Goal: Task Accomplishment & Management: Complete application form

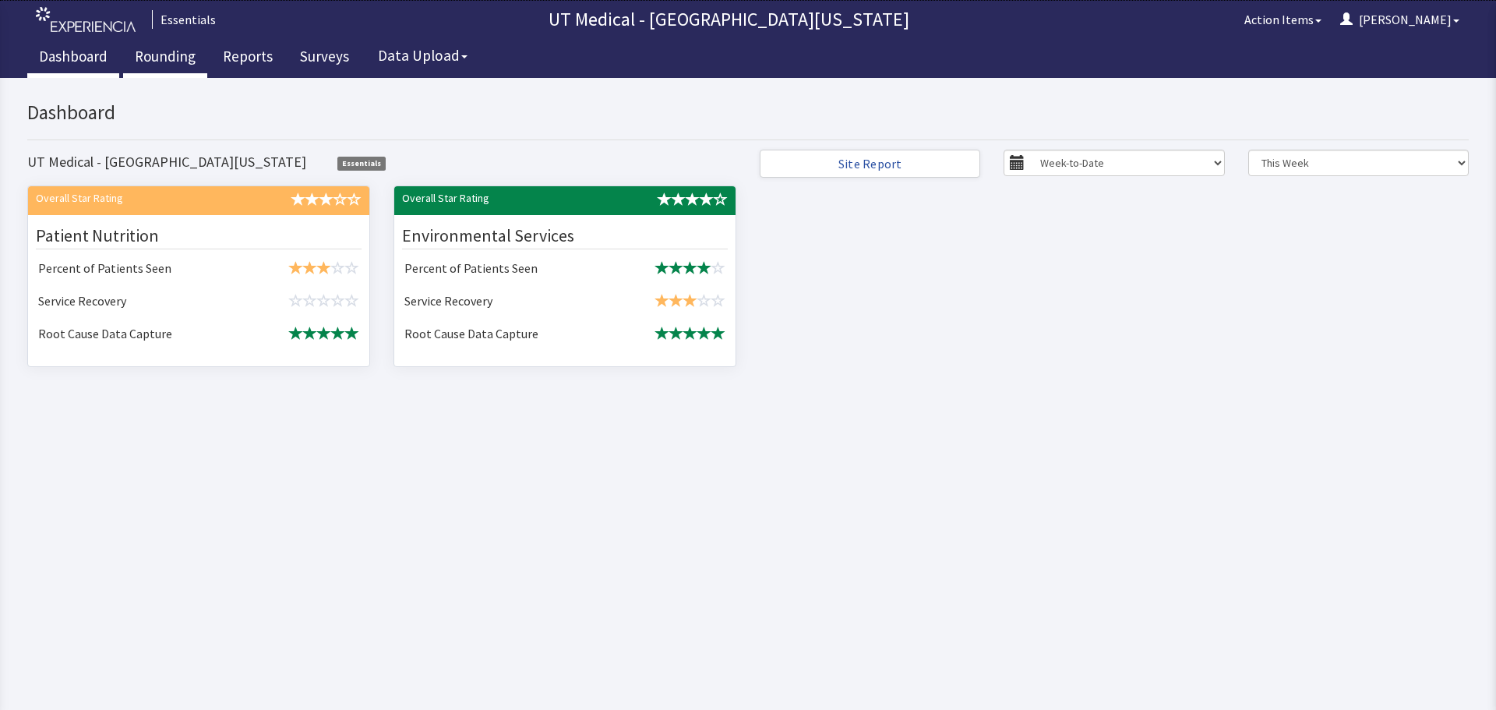
click at [164, 56] on link "Rounding" at bounding box center [165, 58] width 84 height 39
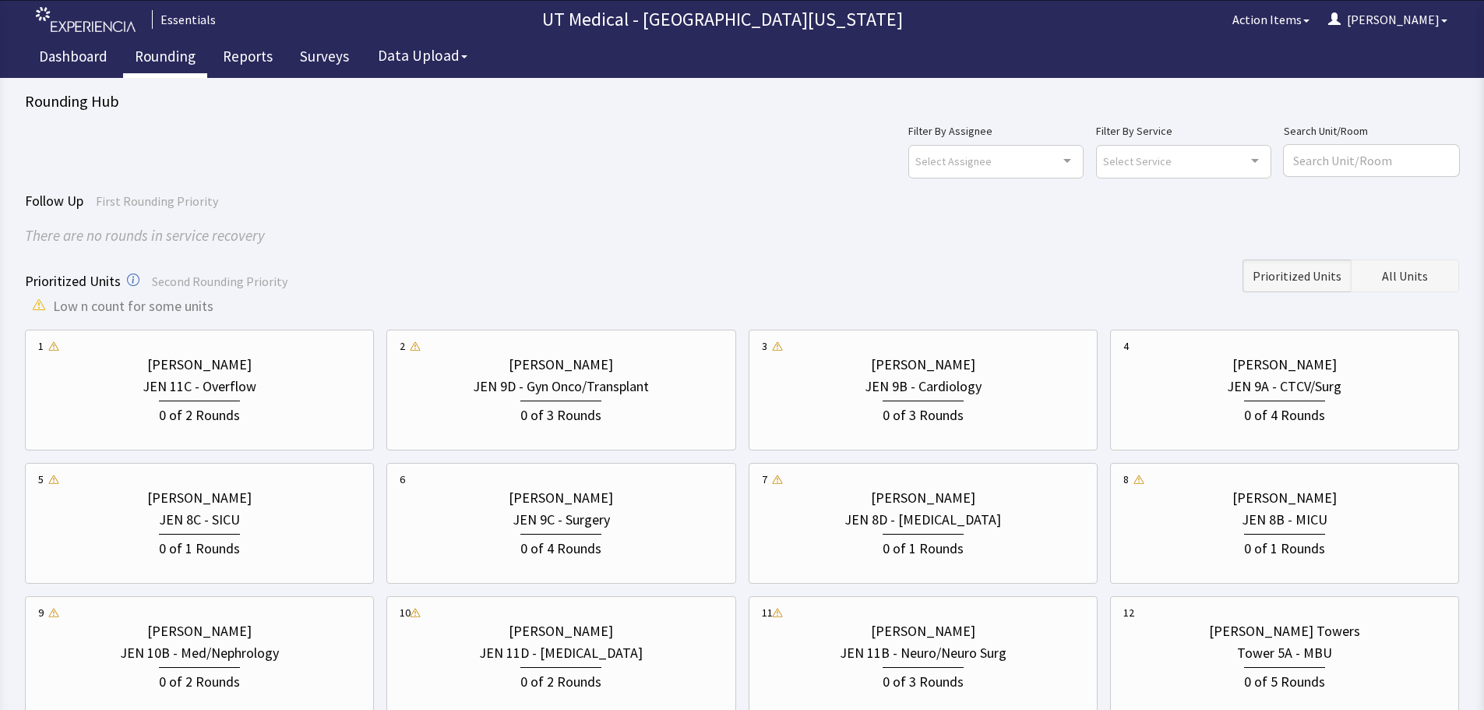
click at [1412, 284] on span "All Units" at bounding box center [1405, 275] width 46 height 19
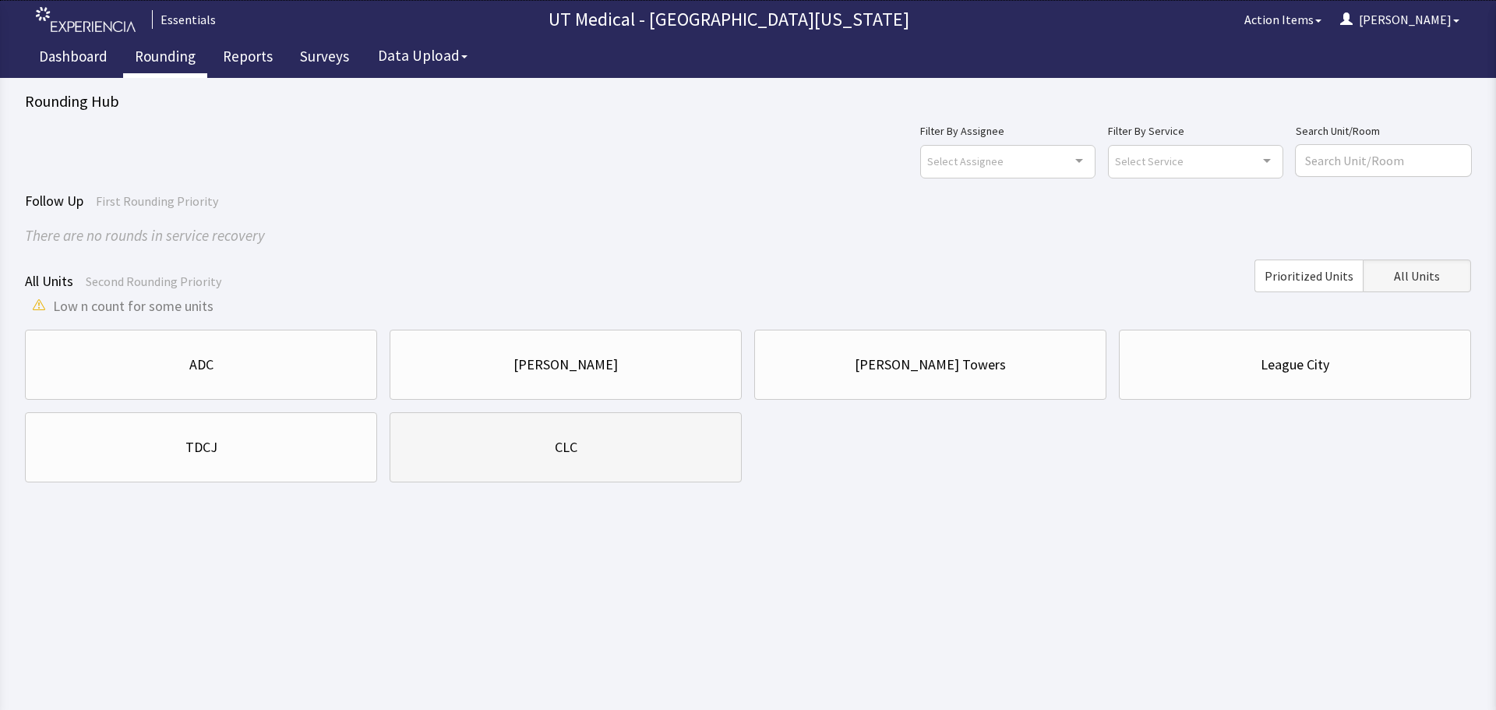
click at [567, 464] on div "CLC" at bounding box center [566, 447] width 326 height 53
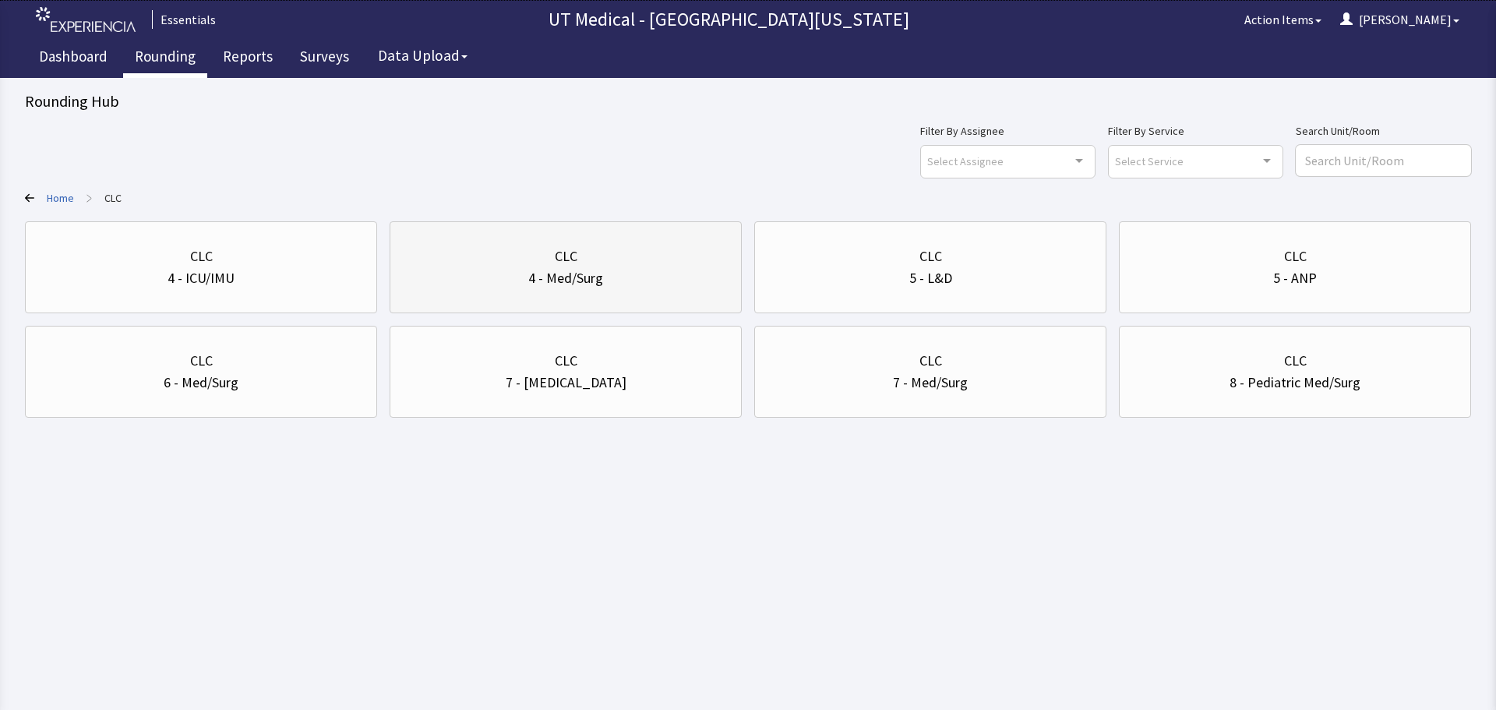
click at [595, 282] on div "4 - Med/Surg" at bounding box center [565, 278] width 75 height 22
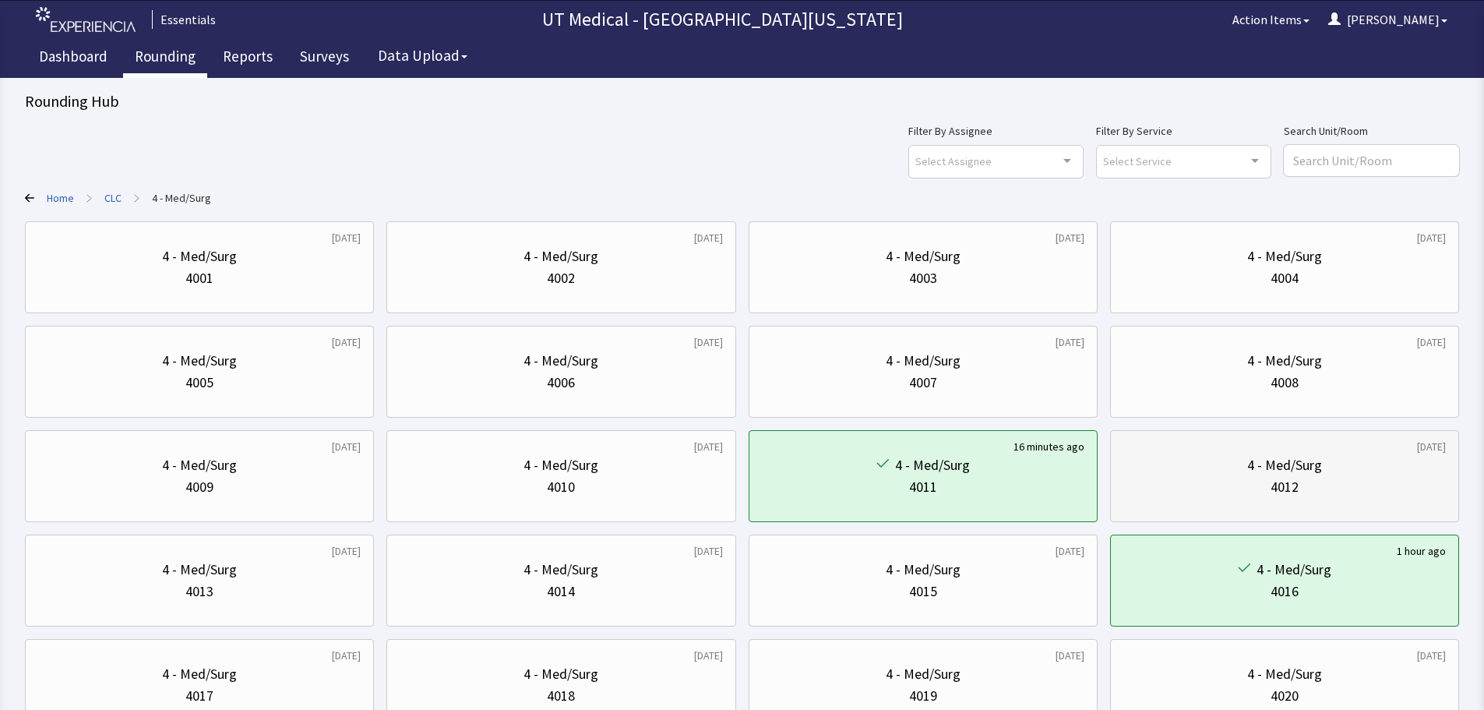
click at [1258, 464] on div "4 - Med/Surg" at bounding box center [1284, 465] width 75 height 22
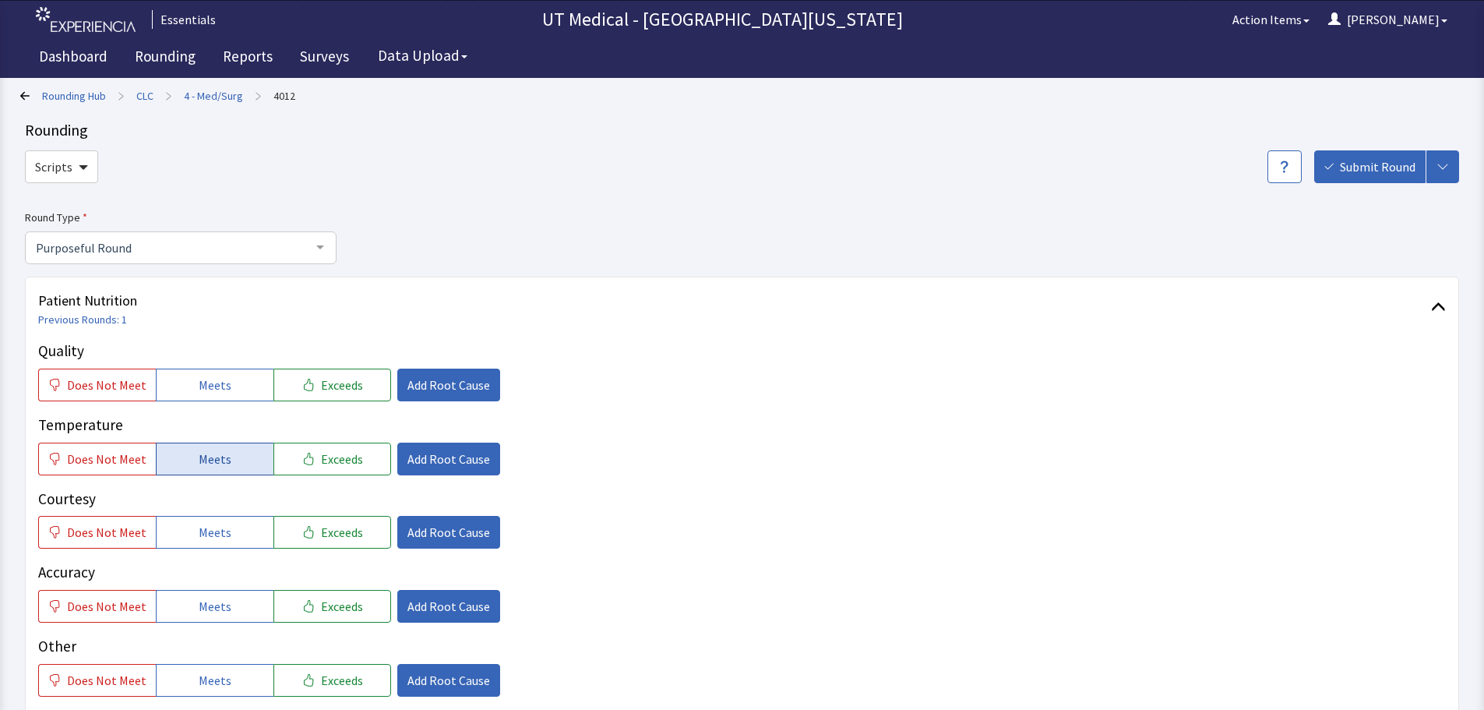
click at [228, 459] on button "Meets" at bounding box center [215, 459] width 118 height 33
click at [215, 544] on button "Meets" at bounding box center [215, 532] width 118 height 33
click at [448, 515] on div "Courtesy Does Not Meet Meets Exceeds Add Root Cause" at bounding box center [742, 519] width 1408 height 62
click at [443, 528] on span "Add Root Cause" at bounding box center [449, 532] width 83 height 19
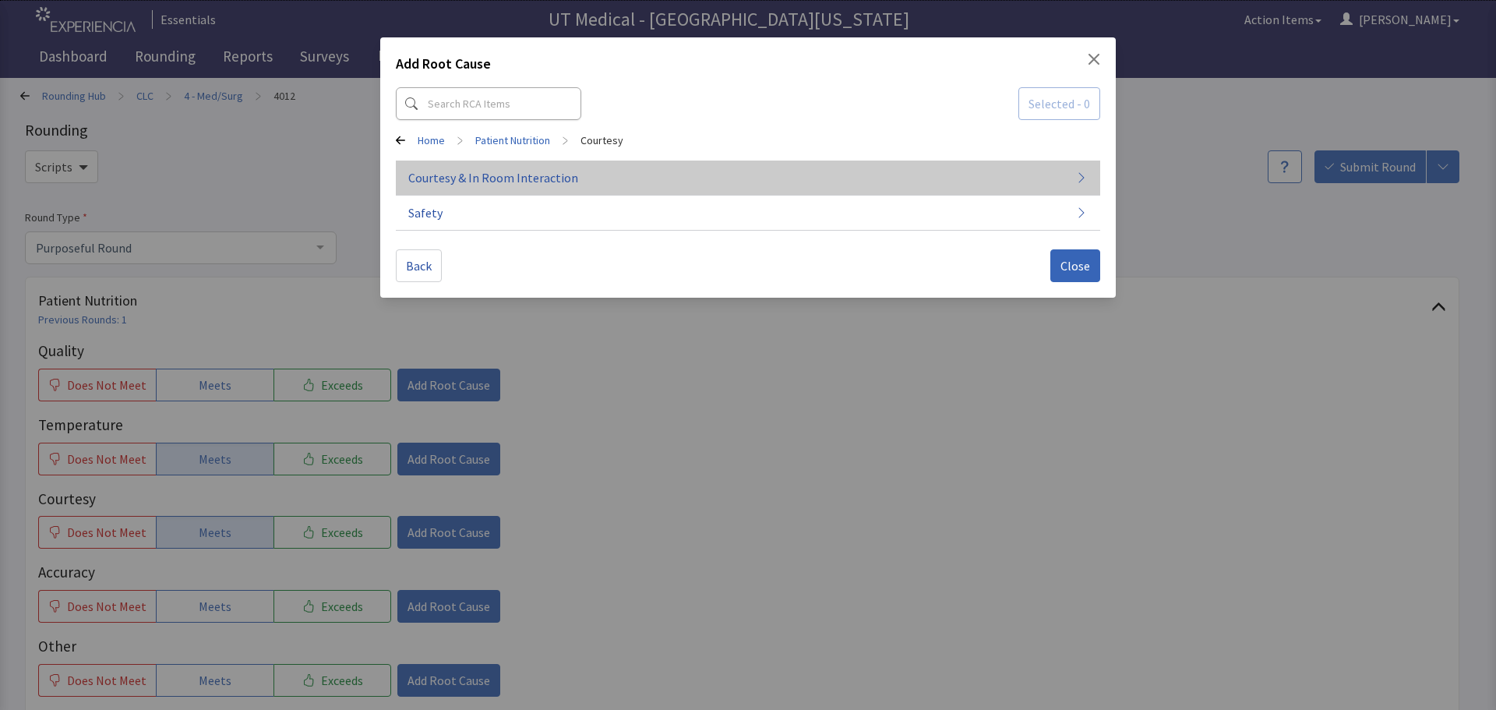
click at [690, 182] on button "Courtesy & In Room Interaction" at bounding box center [748, 178] width 704 height 35
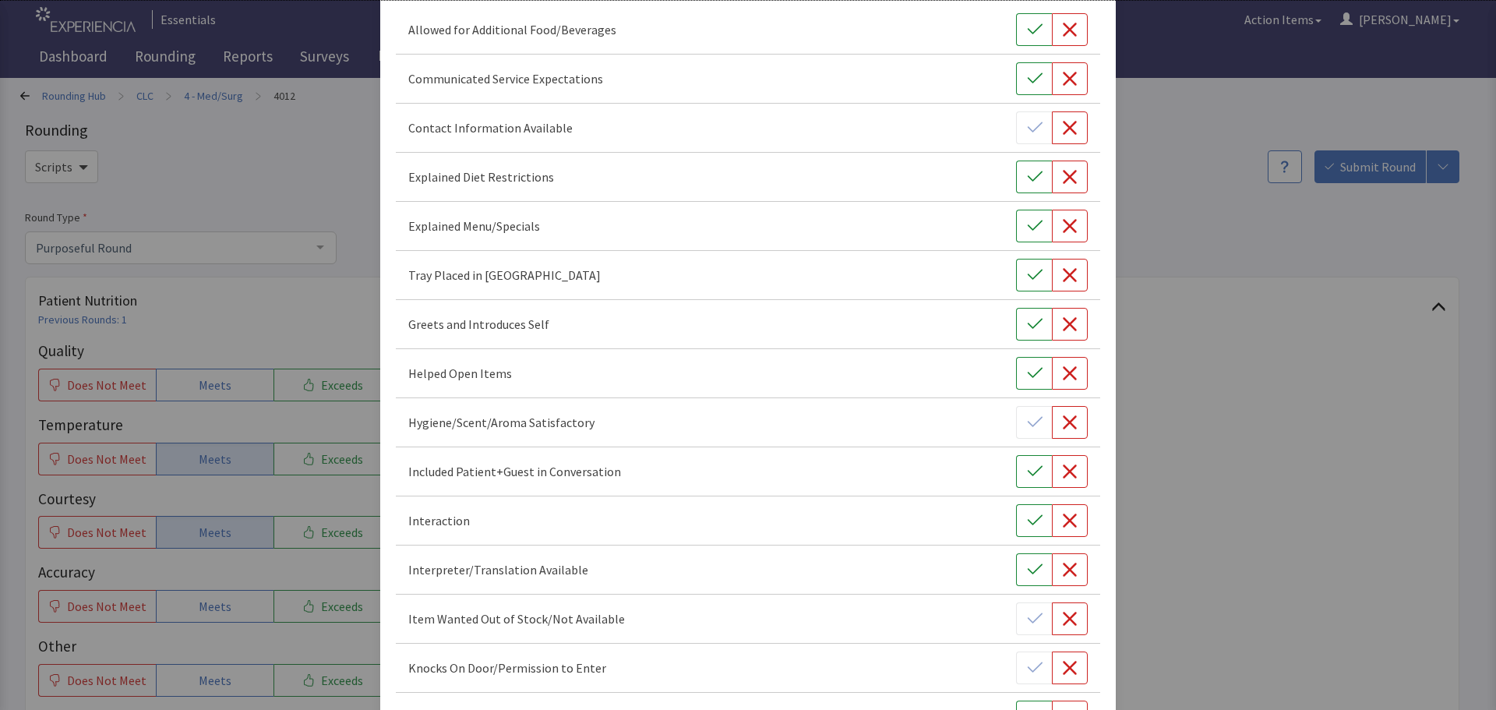
scroll to position [156, 0]
click at [1016, 518] on button "button" at bounding box center [1034, 519] width 36 height 33
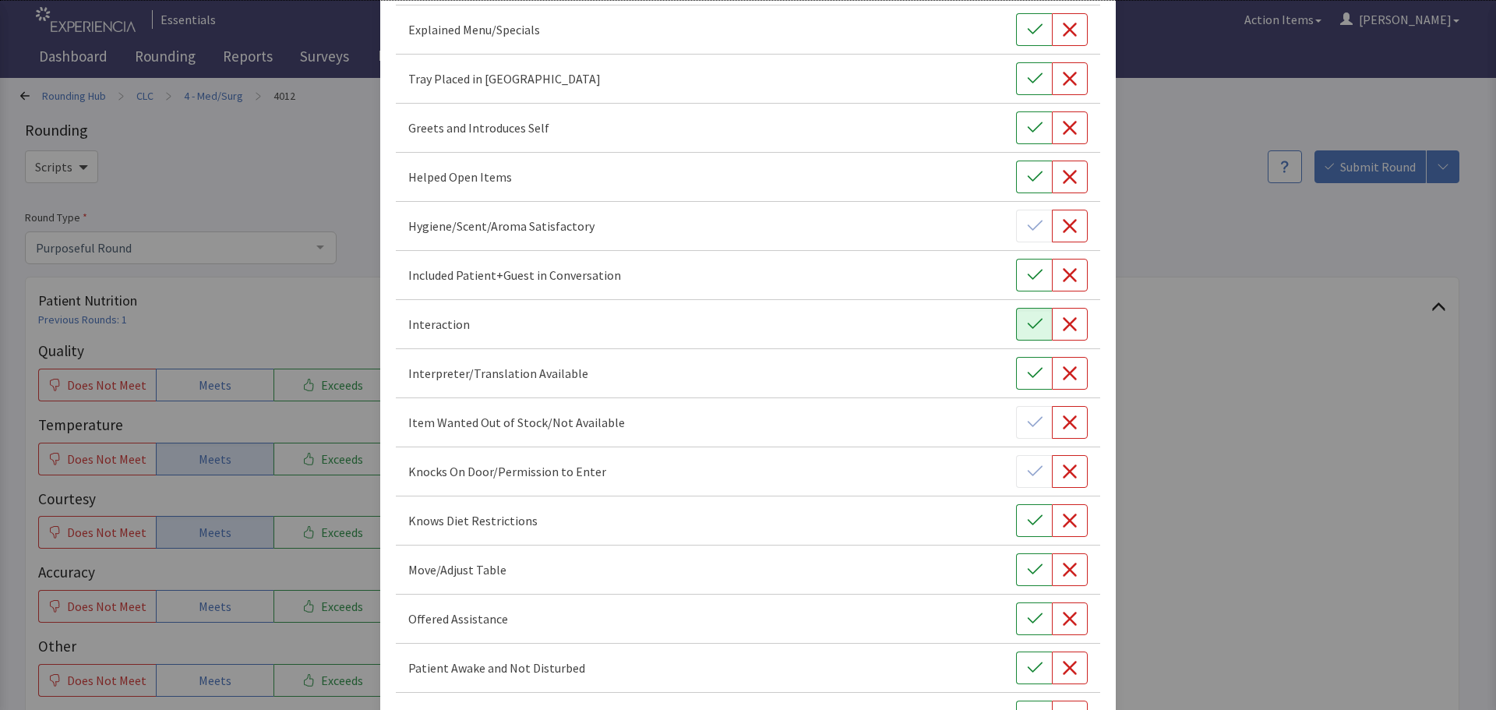
scroll to position [390, 0]
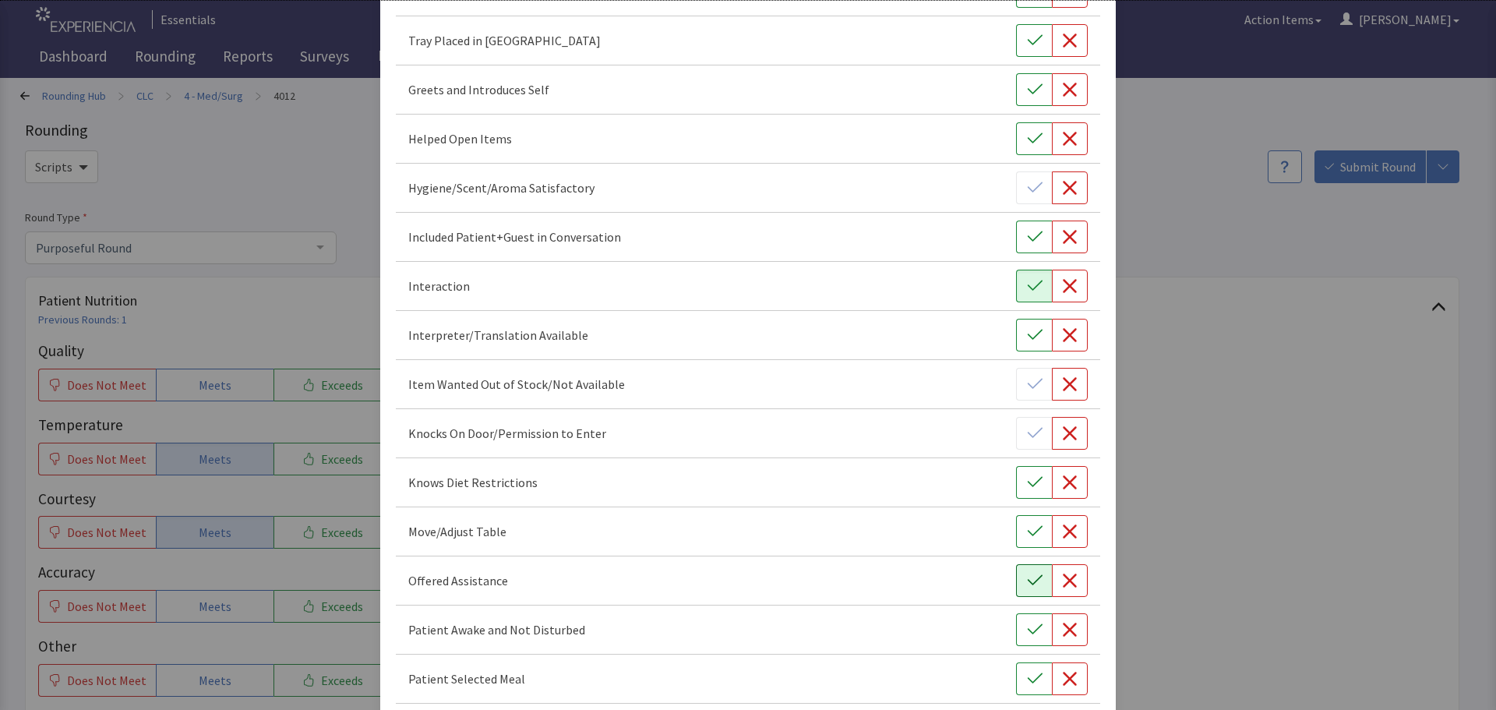
click at [1016, 573] on button "button" at bounding box center [1034, 580] width 36 height 33
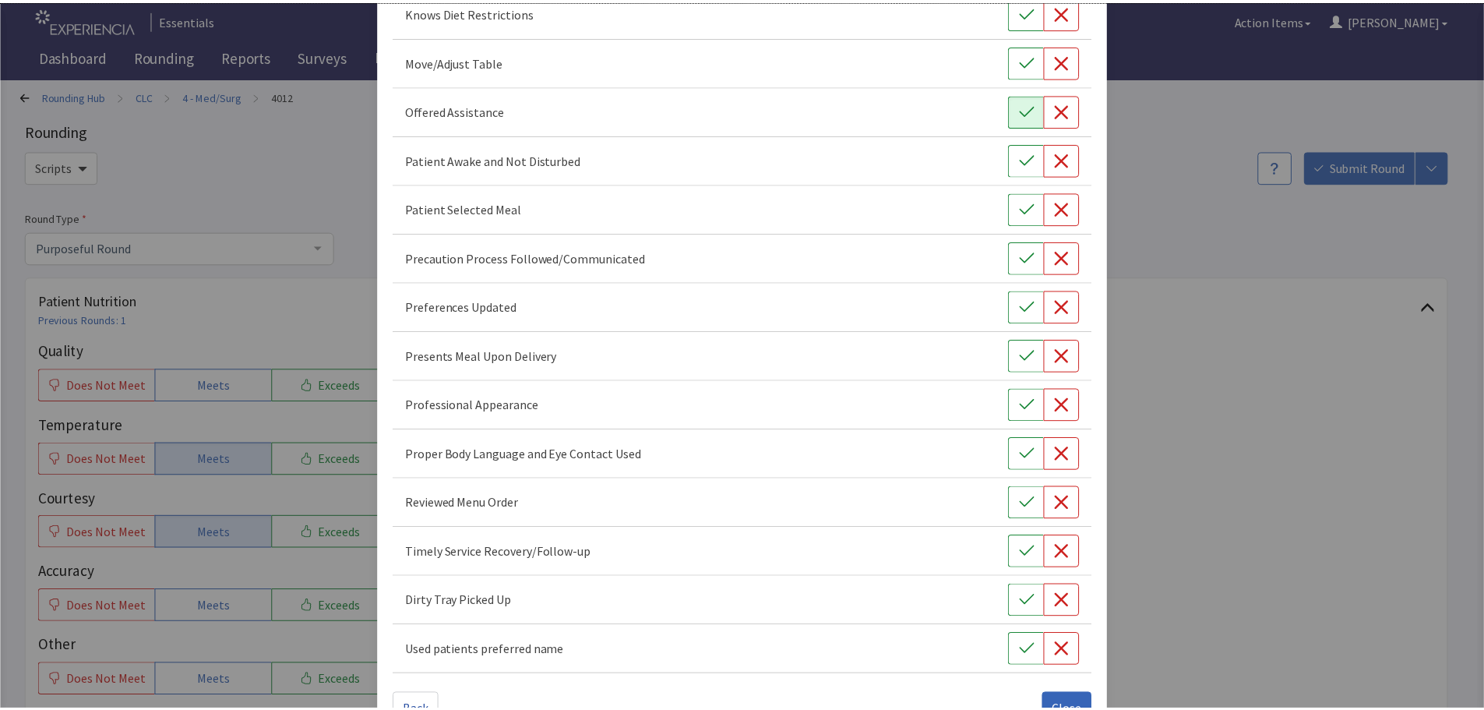
scroll to position [905, 0]
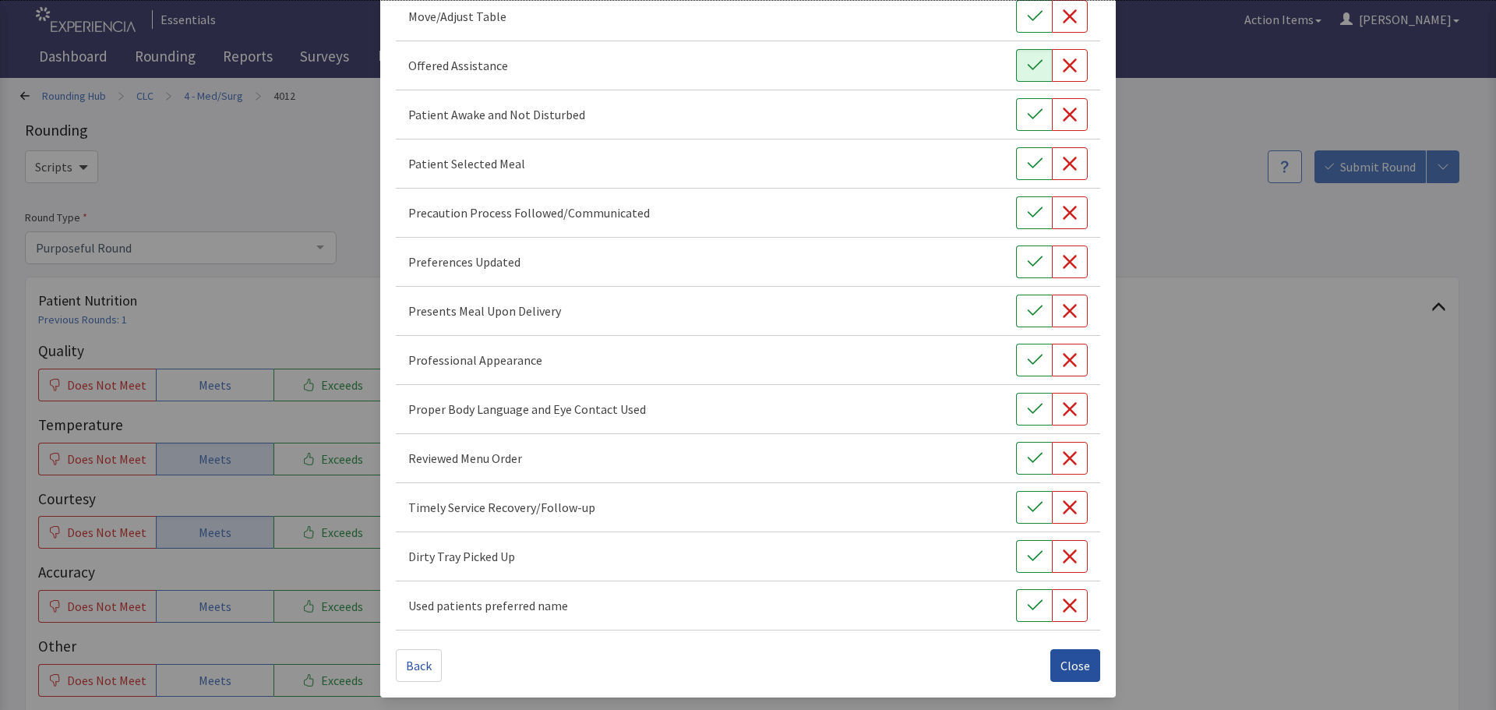
click at [1061, 662] on span "Close" at bounding box center [1075, 665] width 30 height 19
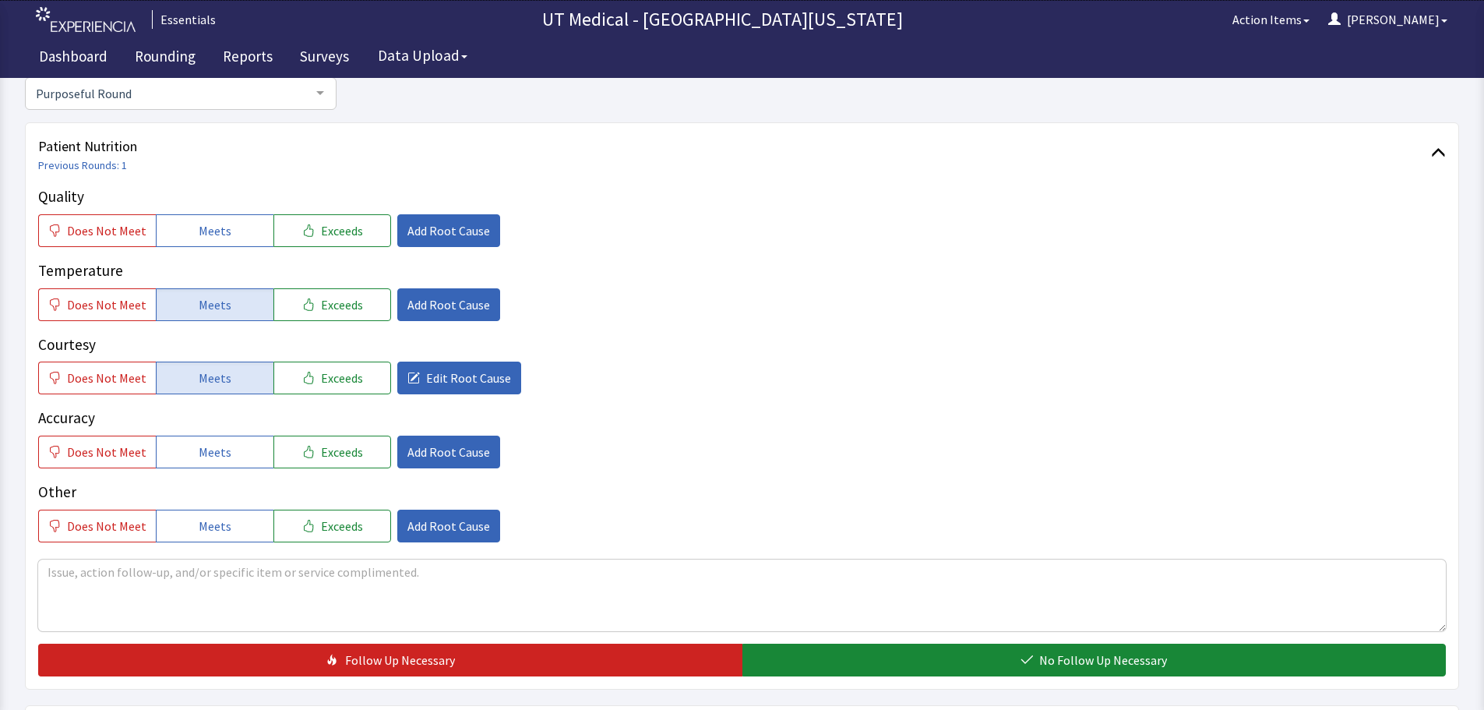
scroll to position [156, 0]
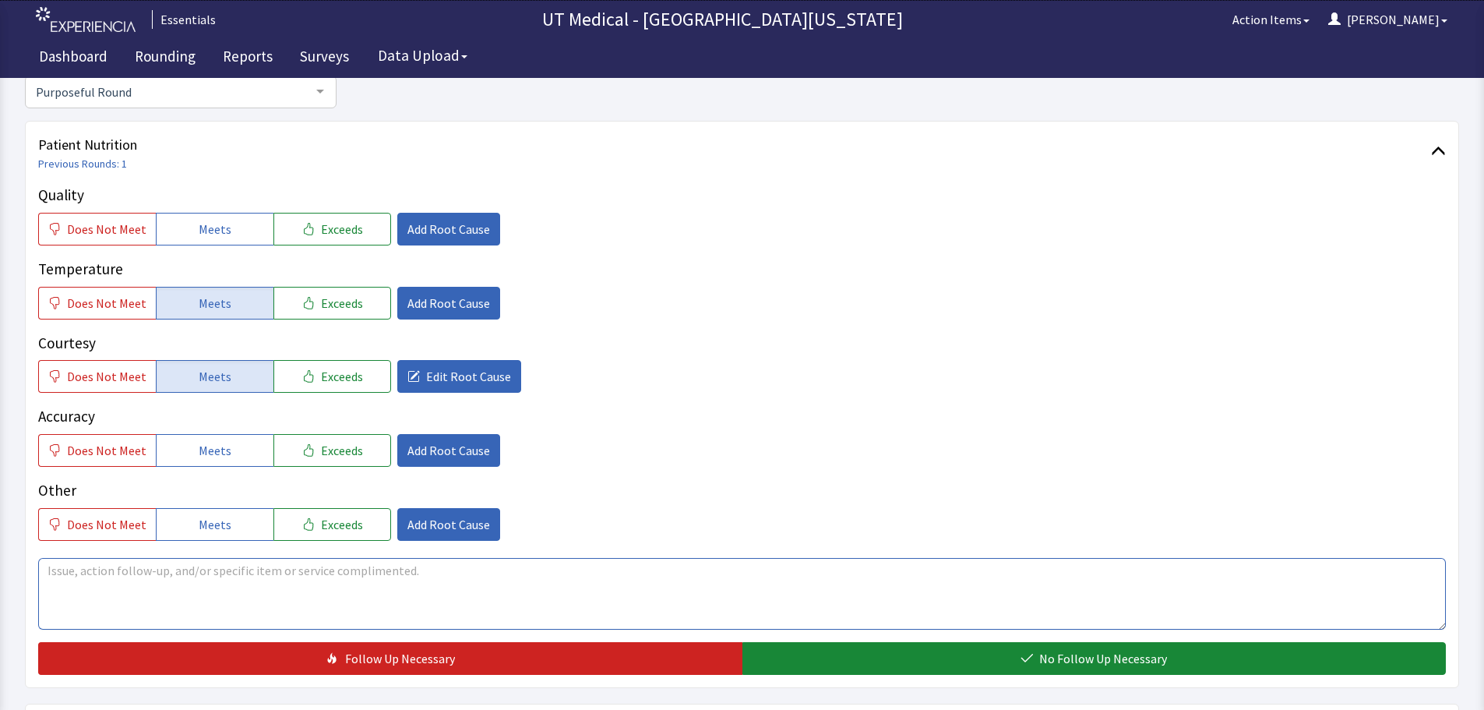
click at [304, 580] on textarea at bounding box center [742, 594] width 1408 height 72
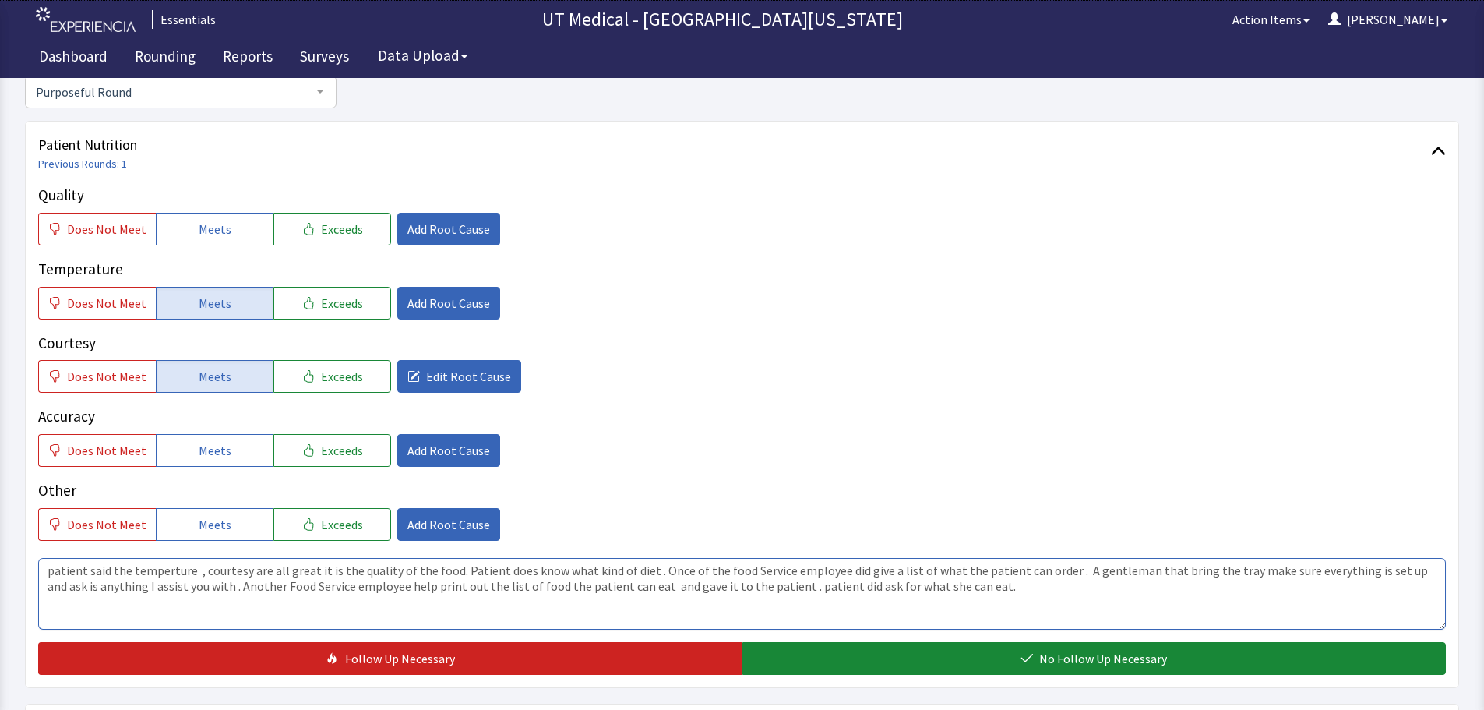
click at [159, 572] on textarea "patient said the temperture , courtesy are all great it is the quality of the f…" at bounding box center [742, 594] width 1408 height 72
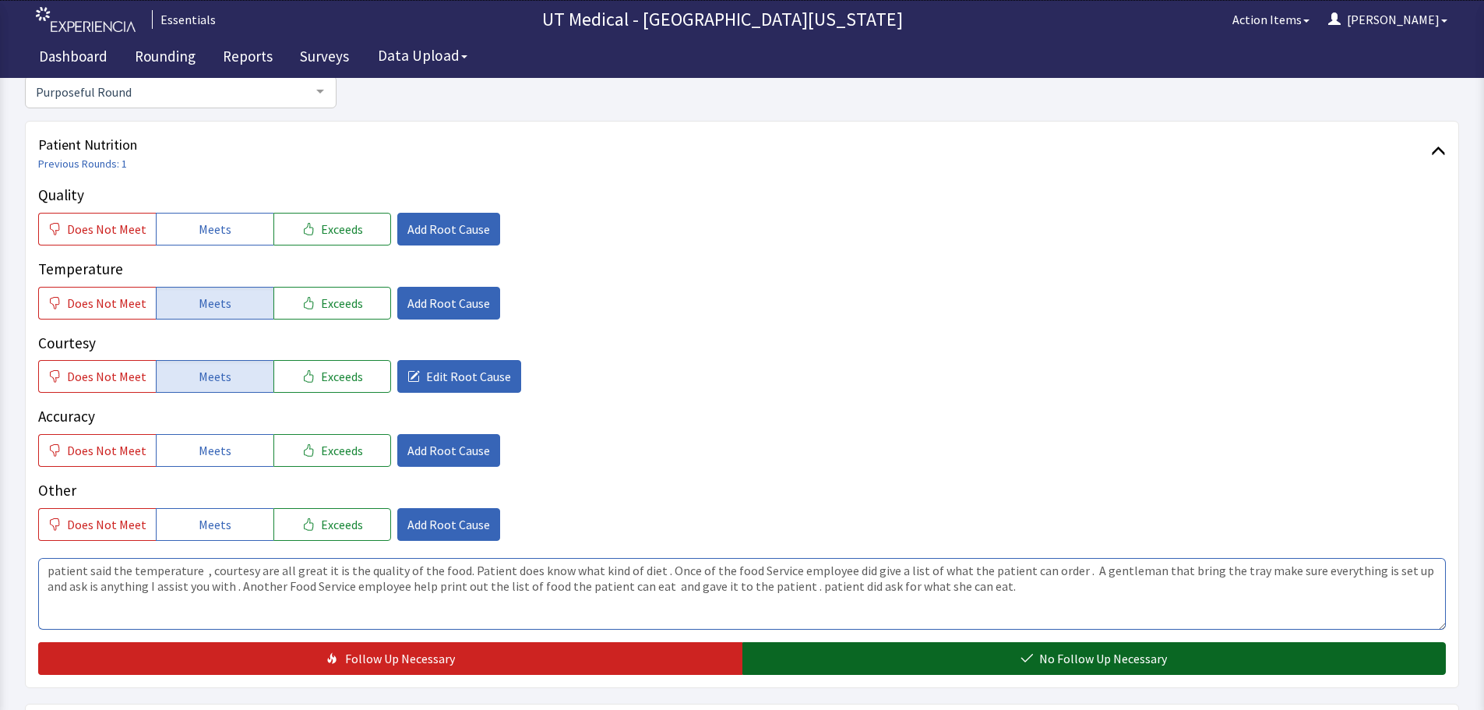
type textarea "patient said the temperature , courtesy are all great it is the quality of the …"
click at [924, 654] on button "No Follow Up Necessary" at bounding box center [1095, 658] width 704 height 33
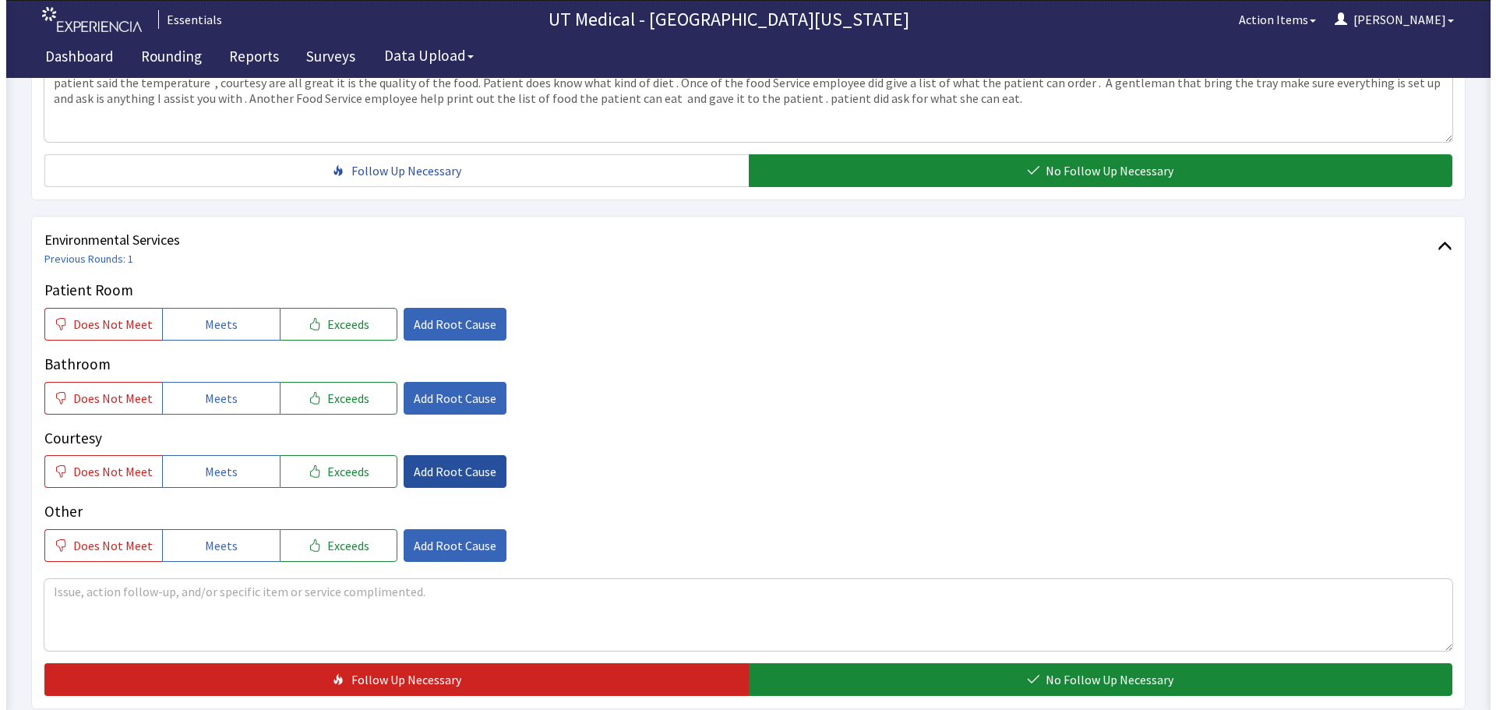
scroll to position [701, 0]
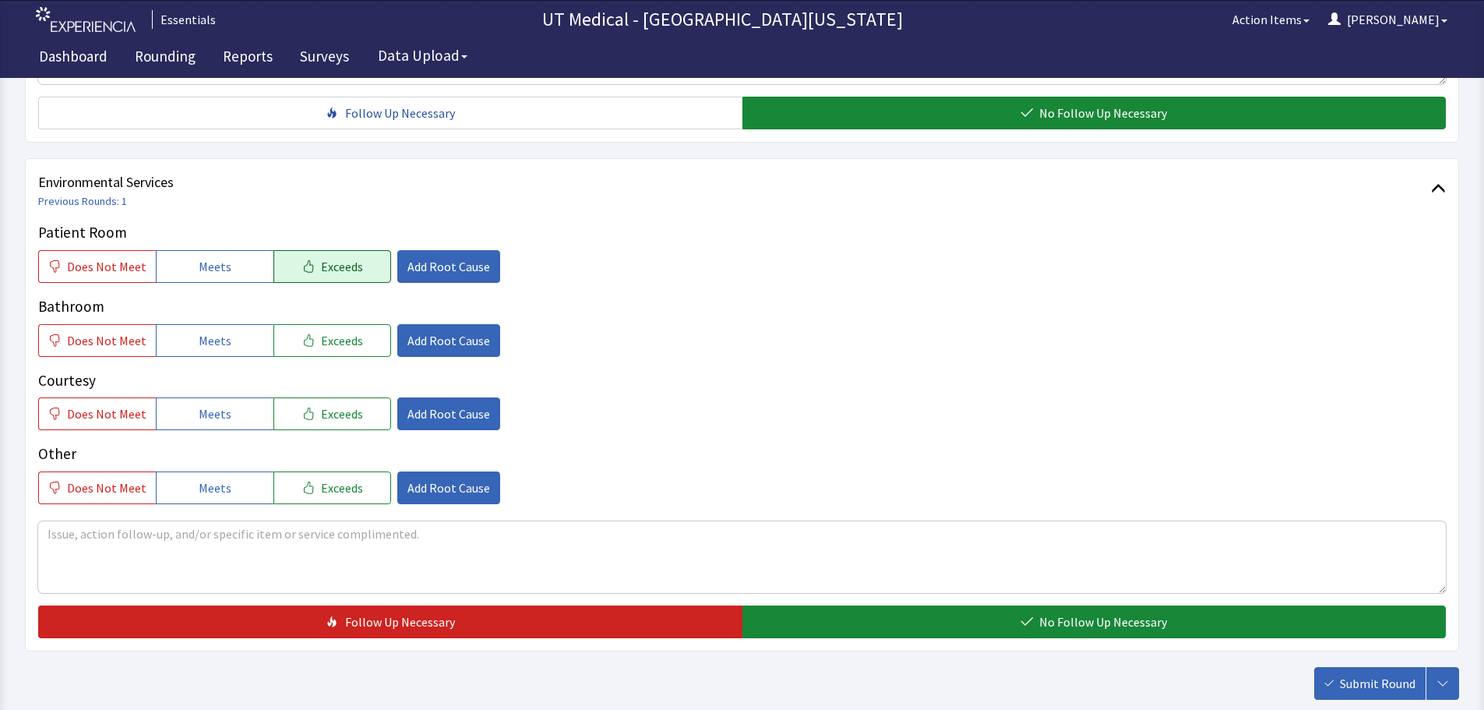
click at [331, 265] on span "Exceeds" at bounding box center [342, 266] width 42 height 19
click at [348, 347] on span "Exceeds" at bounding box center [342, 340] width 42 height 19
click at [343, 415] on span "Exceeds" at bounding box center [342, 413] width 42 height 19
click at [456, 411] on span "Add Root Cause" at bounding box center [449, 413] width 83 height 19
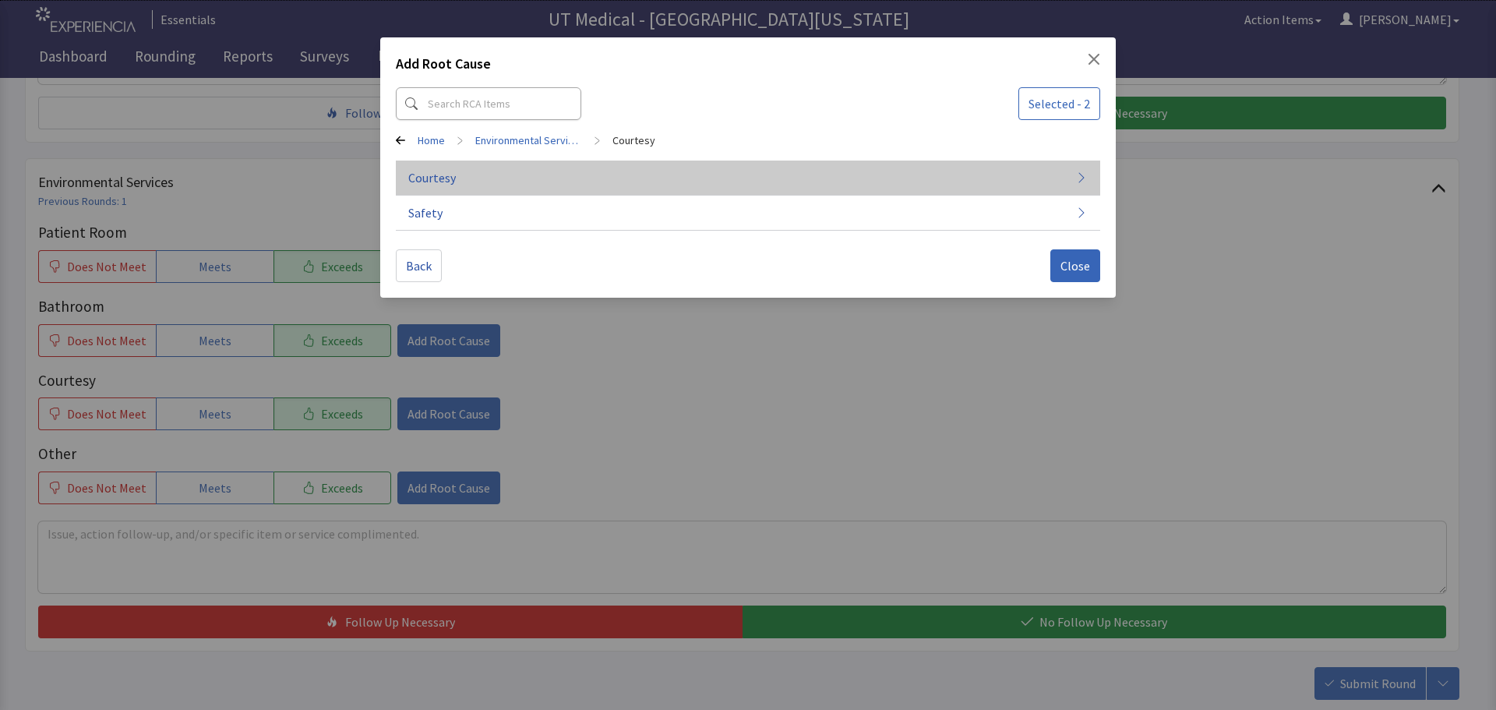
click at [690, 185] on button "Courtesy" at bounding box center [748, 178] width 704 height 35
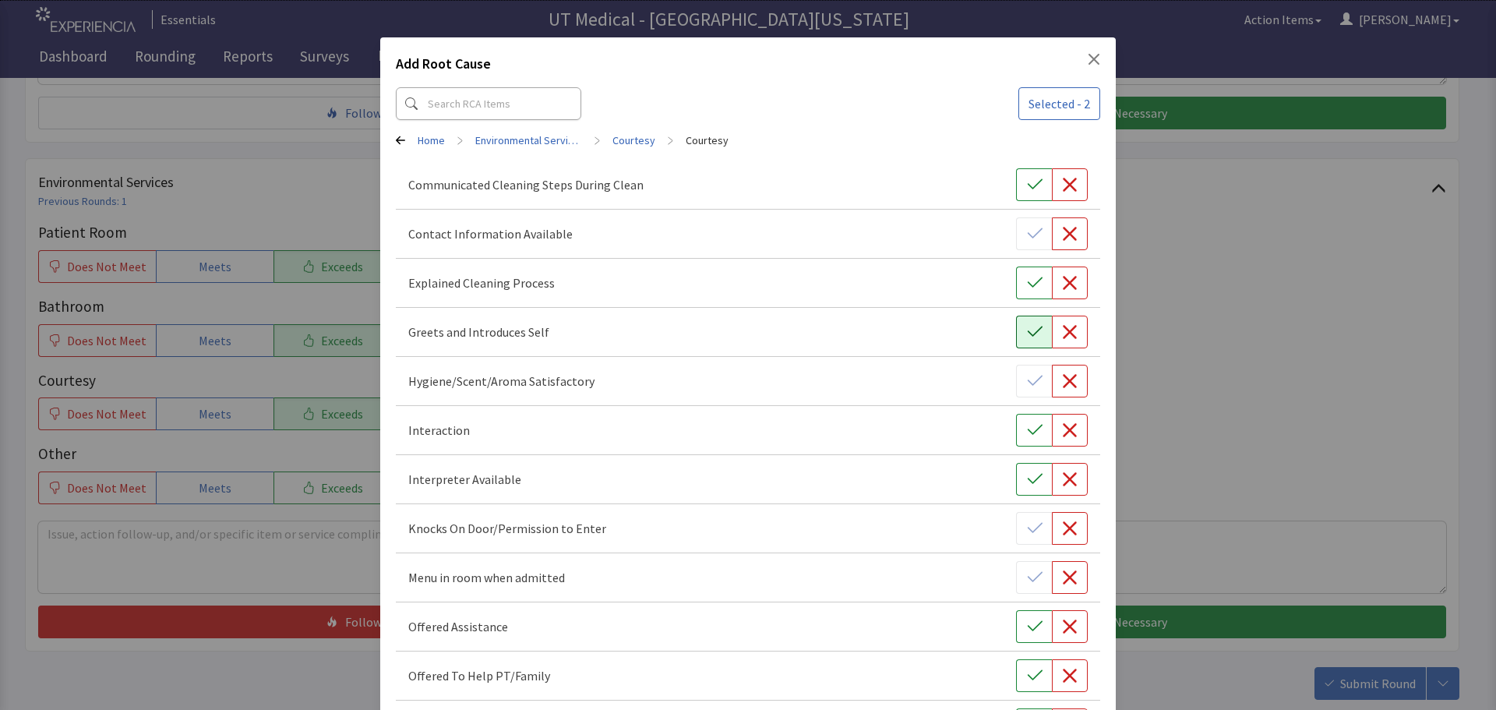
click at [1017, 336] on button "button" at bounding box center [1034, 332] width 36 height 33
click at [1031, 433] on icon "button" at bounding box center [1035, 430] width 16 height 16
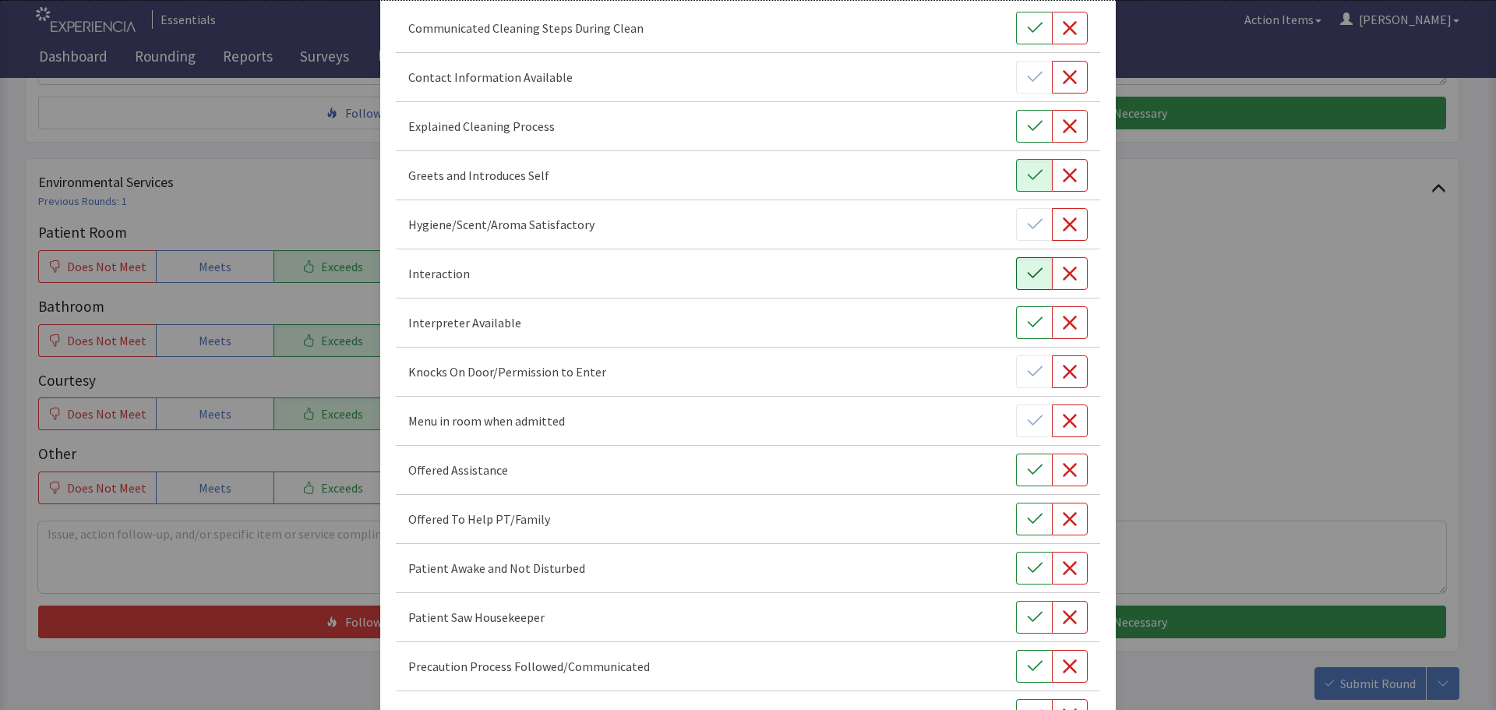
scroll to position [234, 0]
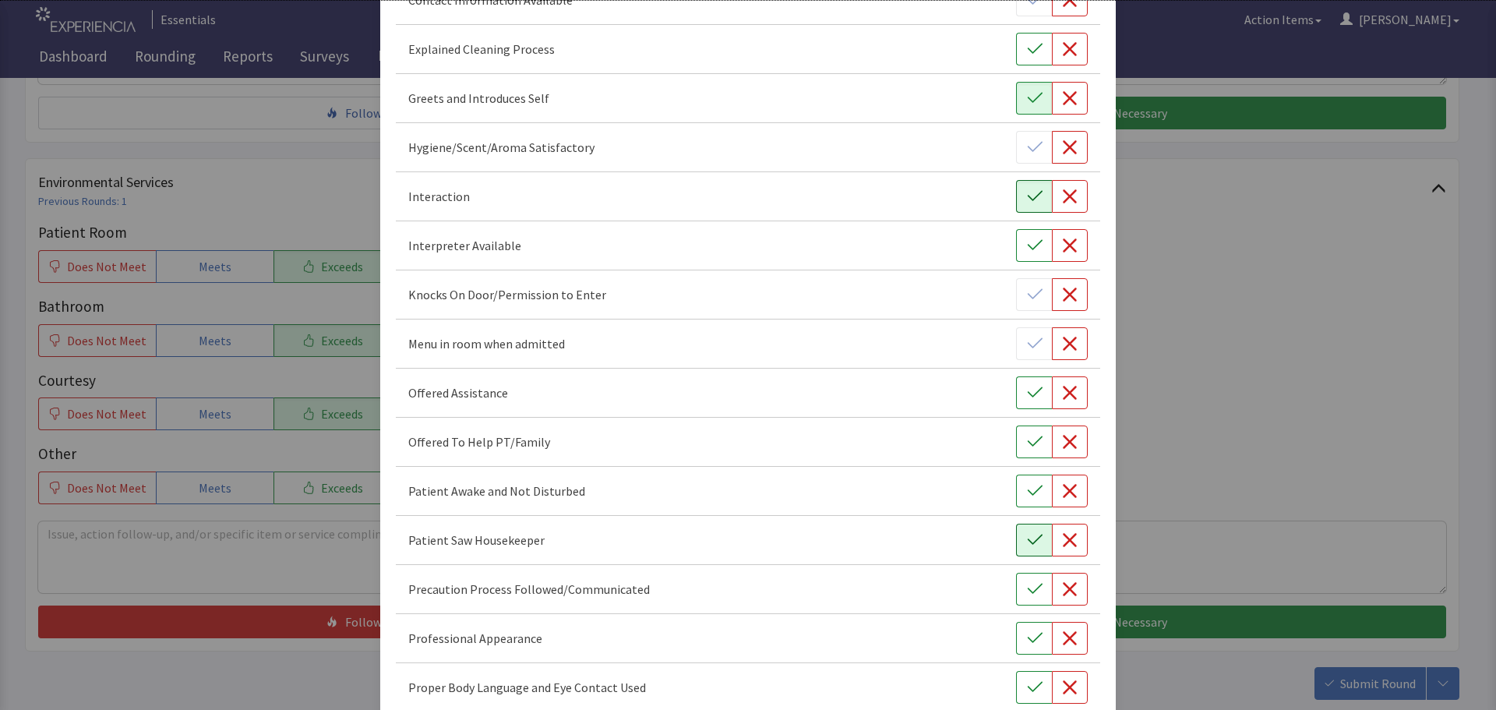
click at [1033, 547] on icon "button" at bounding box center [1035, 540] width 16 height 16
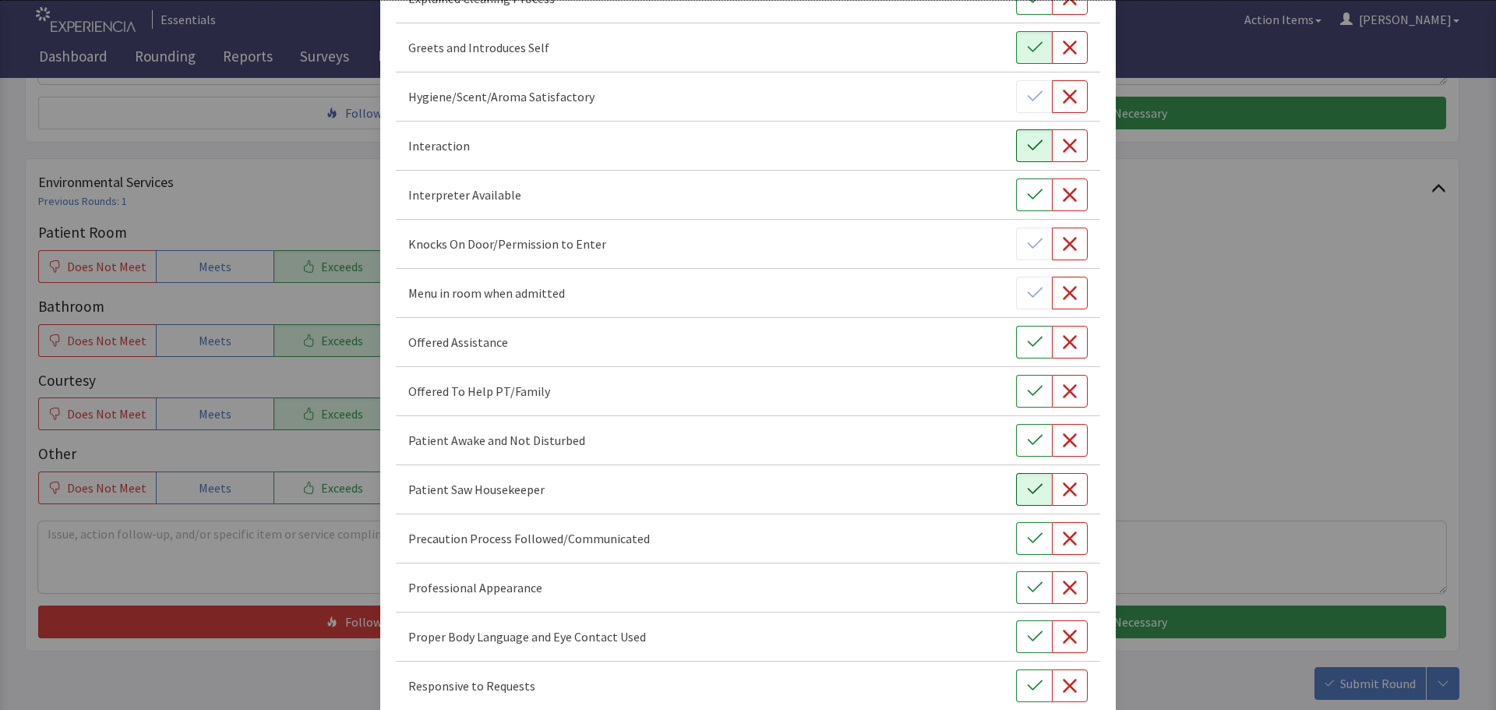
scroll to position [312, 0]
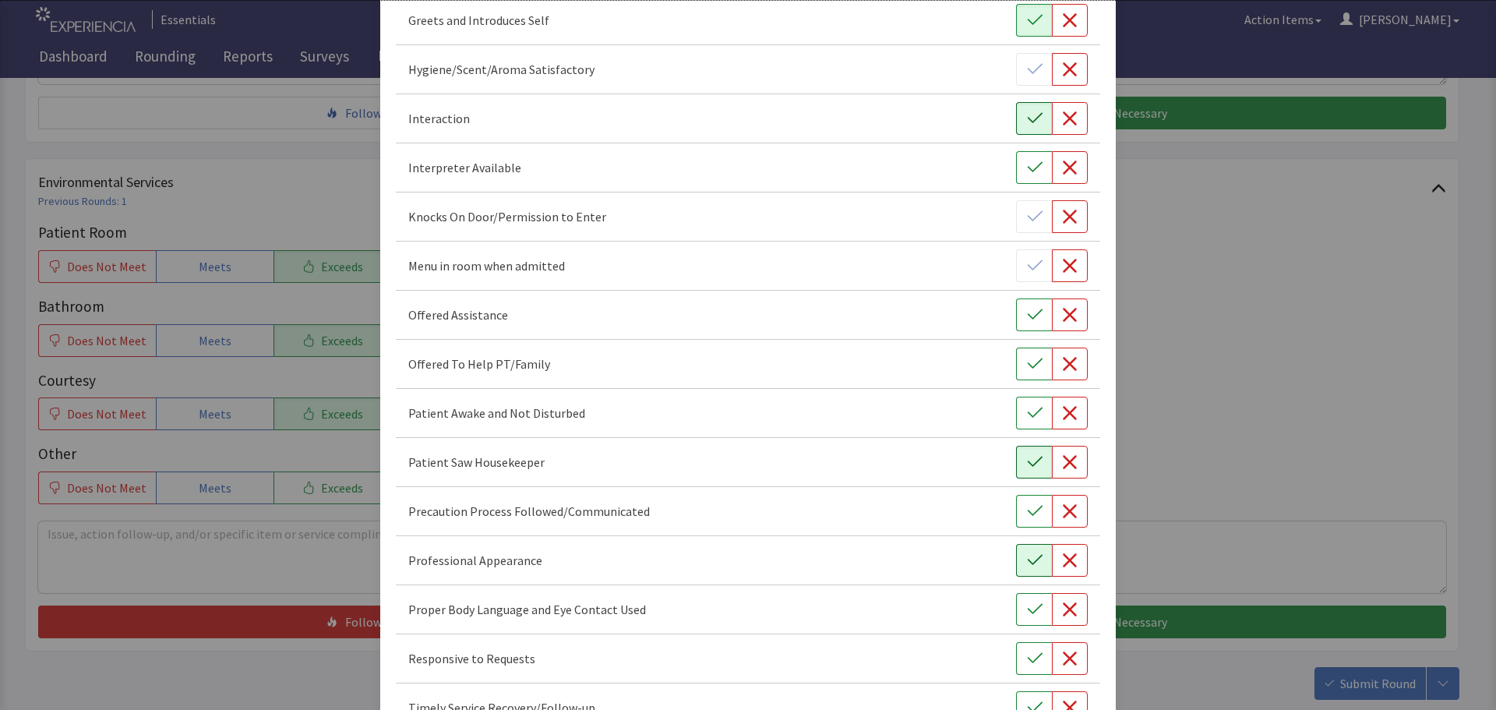
click at [1027, 566] on icon "button" at bounding box center [1035, 560] width 16 height 16
click at [1033, 613] on icon "button" at bounding box center [1035, 610] width 16 height 16
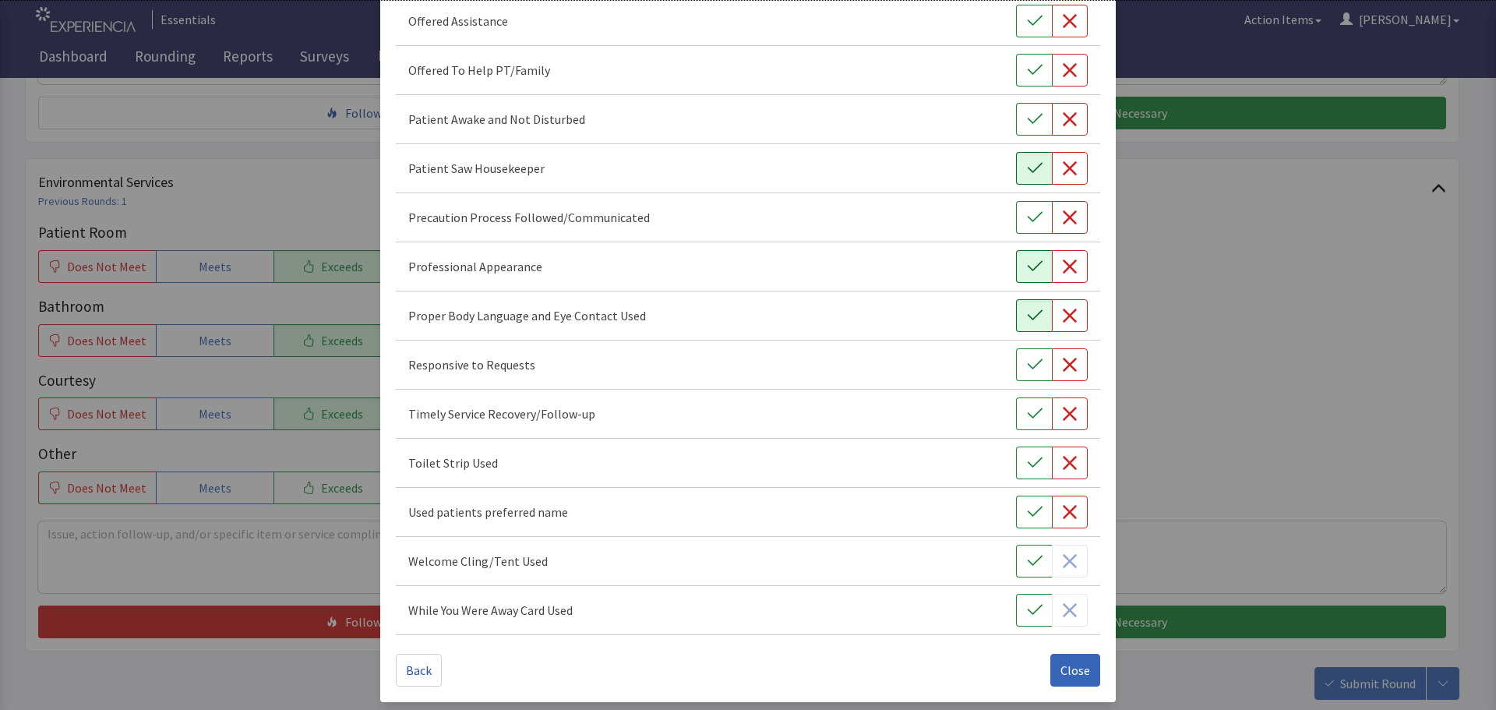
scroll to position [610, 0]
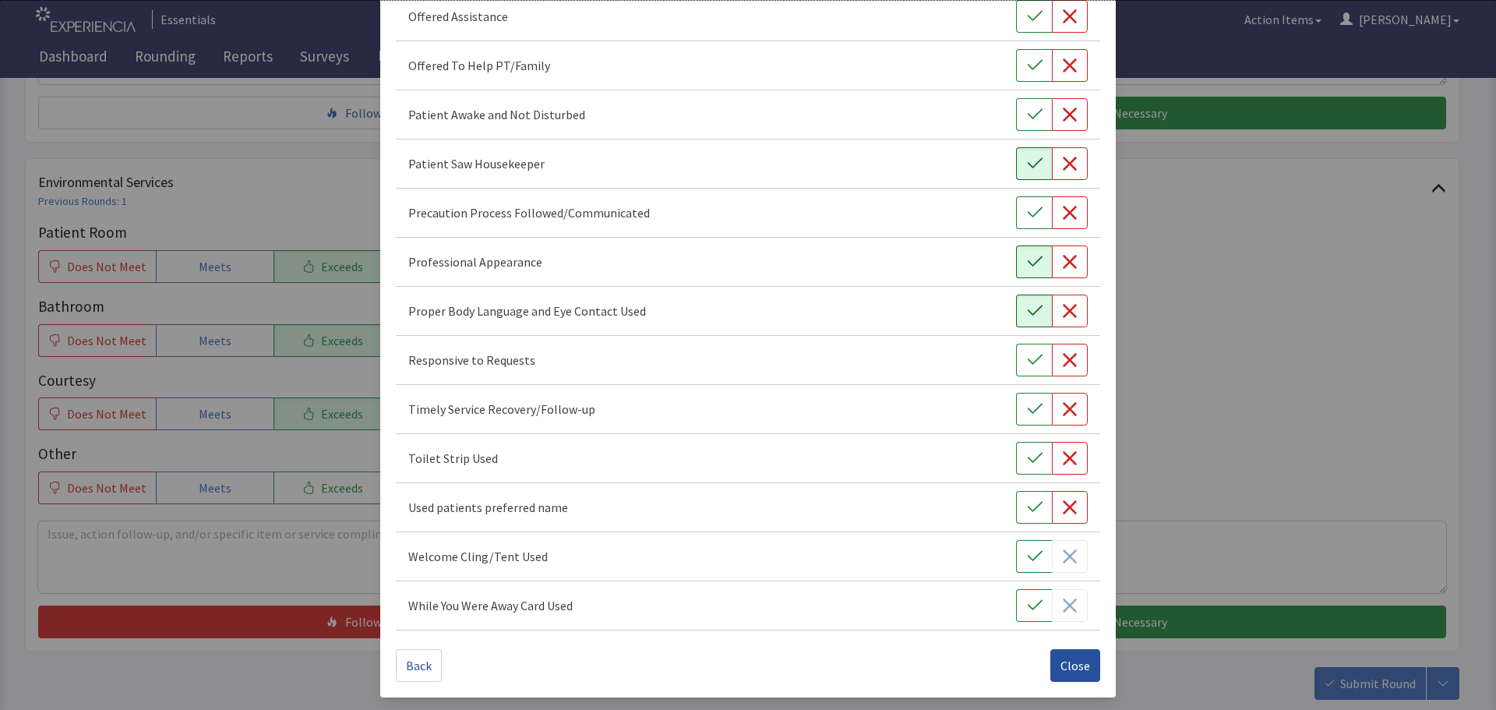
click at [1066, 669] on span "Close" at bounding box center [1075, 665] width 30 height 19
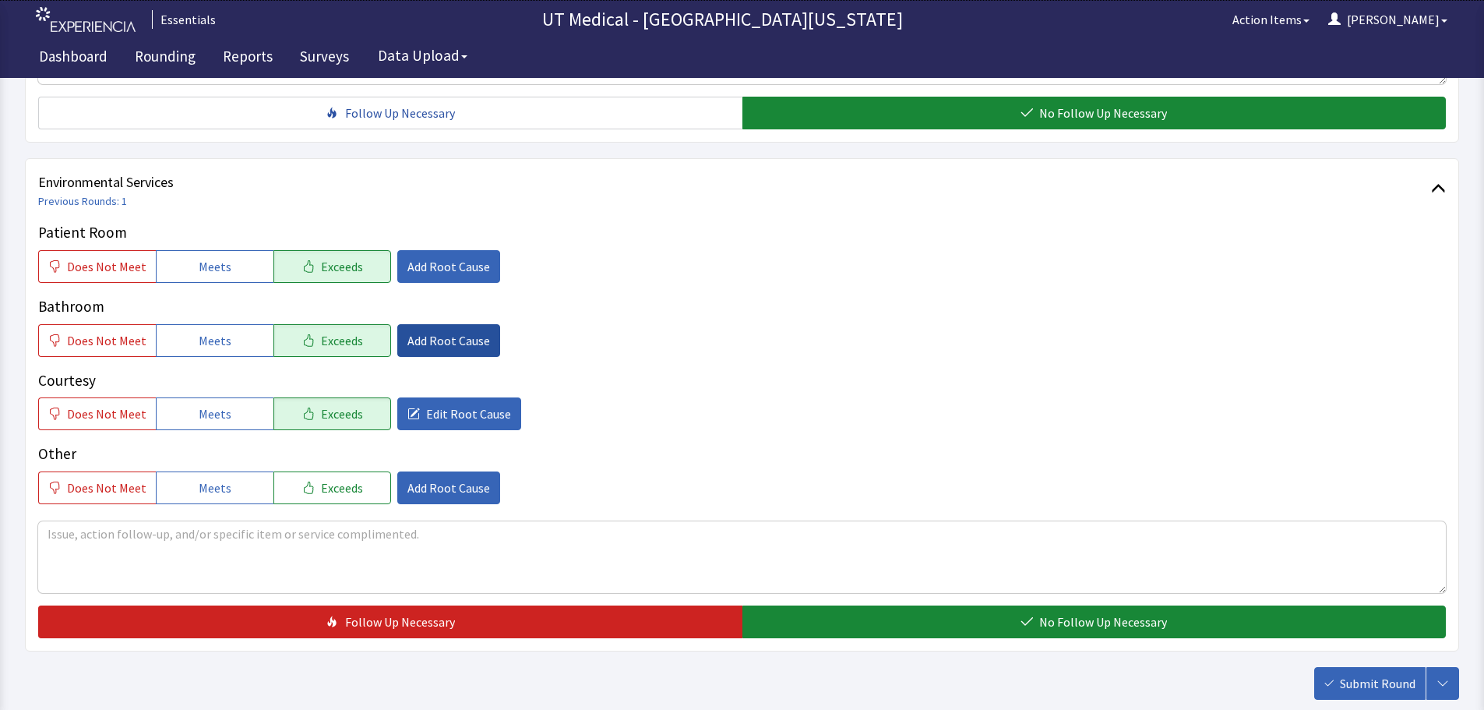
click at [471, 340] on span "Add Root Cause" at bounding box center [449, 340] width 83 height 19
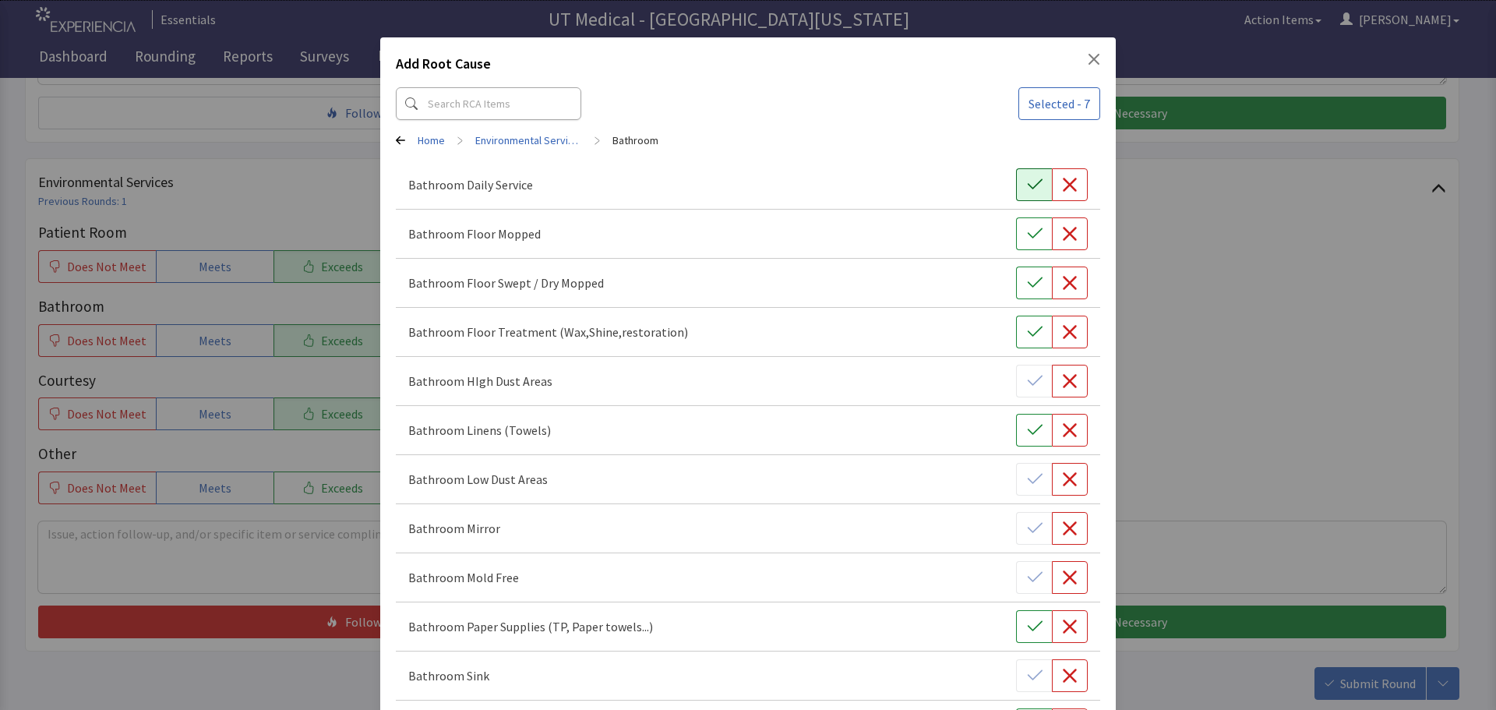
click at [1027, 183] on icon "button" at bounding box center [1035, 185] width 16 height 16
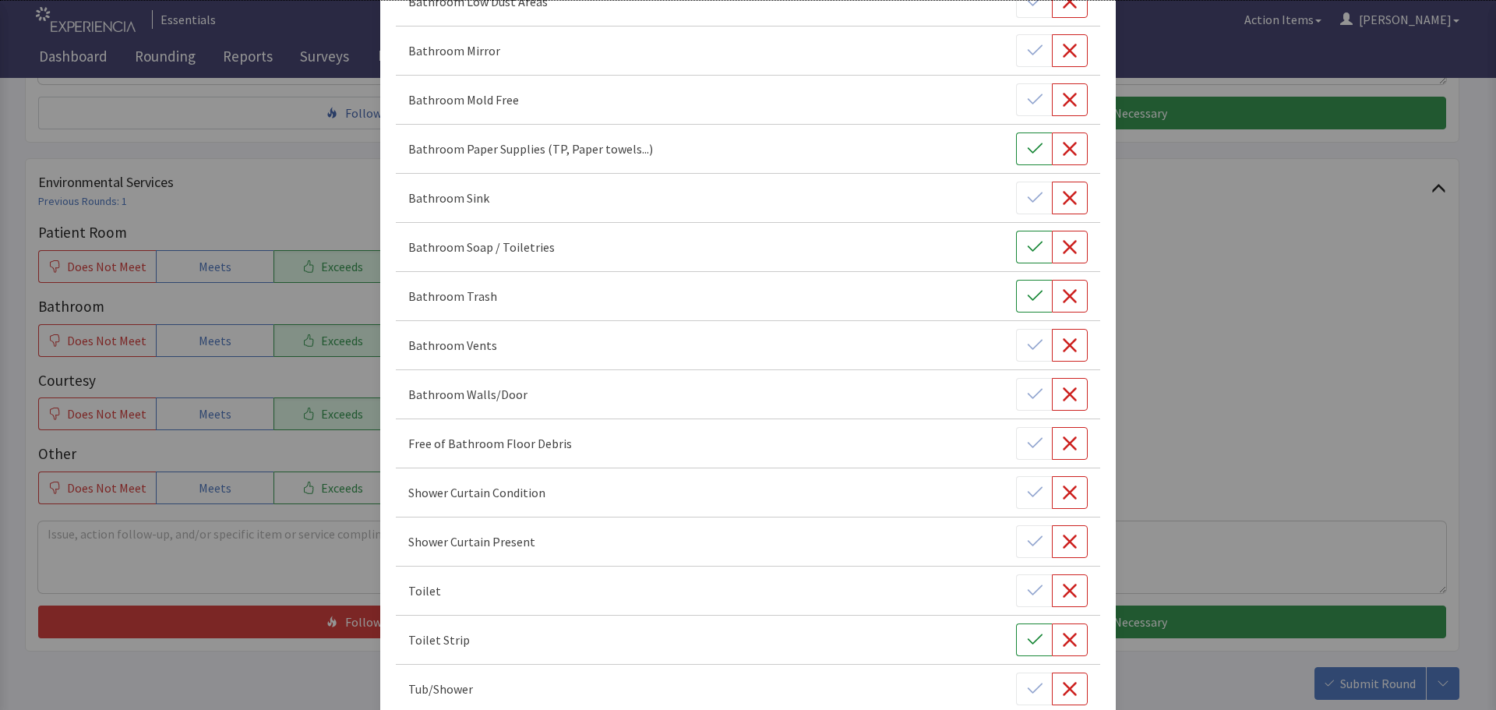
scroll to position [561, 0]
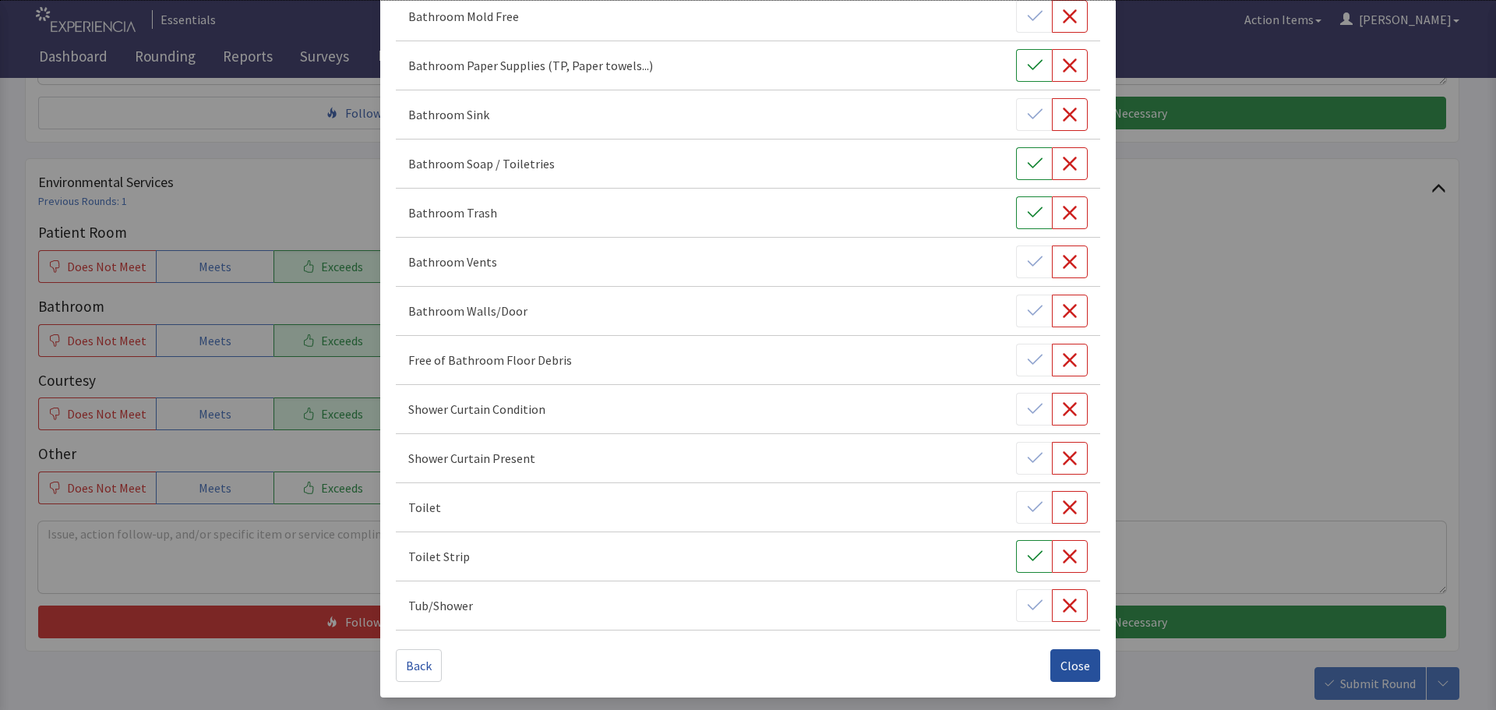
click at [1063, 662] on span "Close" at bounding box center [1075, 665] width 30 height 19
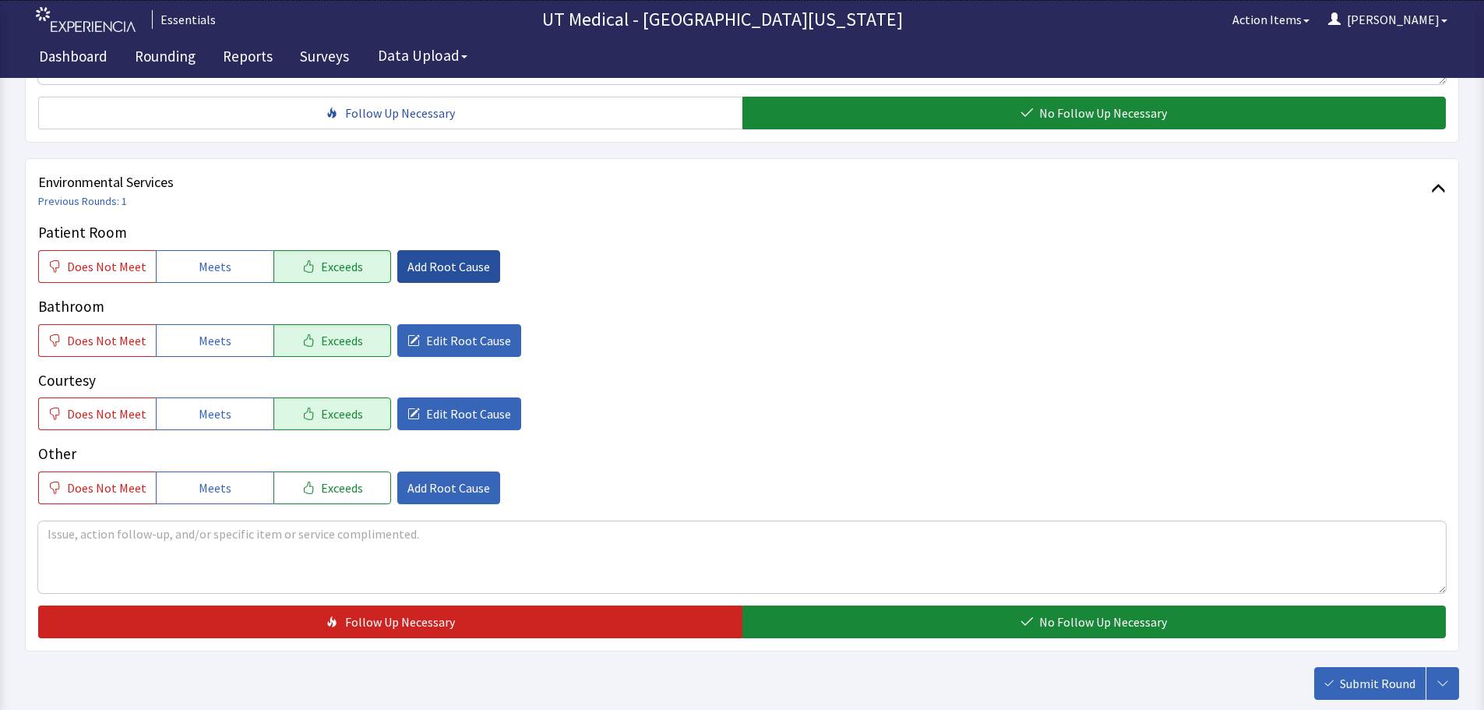
click at [435, 269] on span "Add Root Cause" at bounding box center [449, 266] width 83 height 19
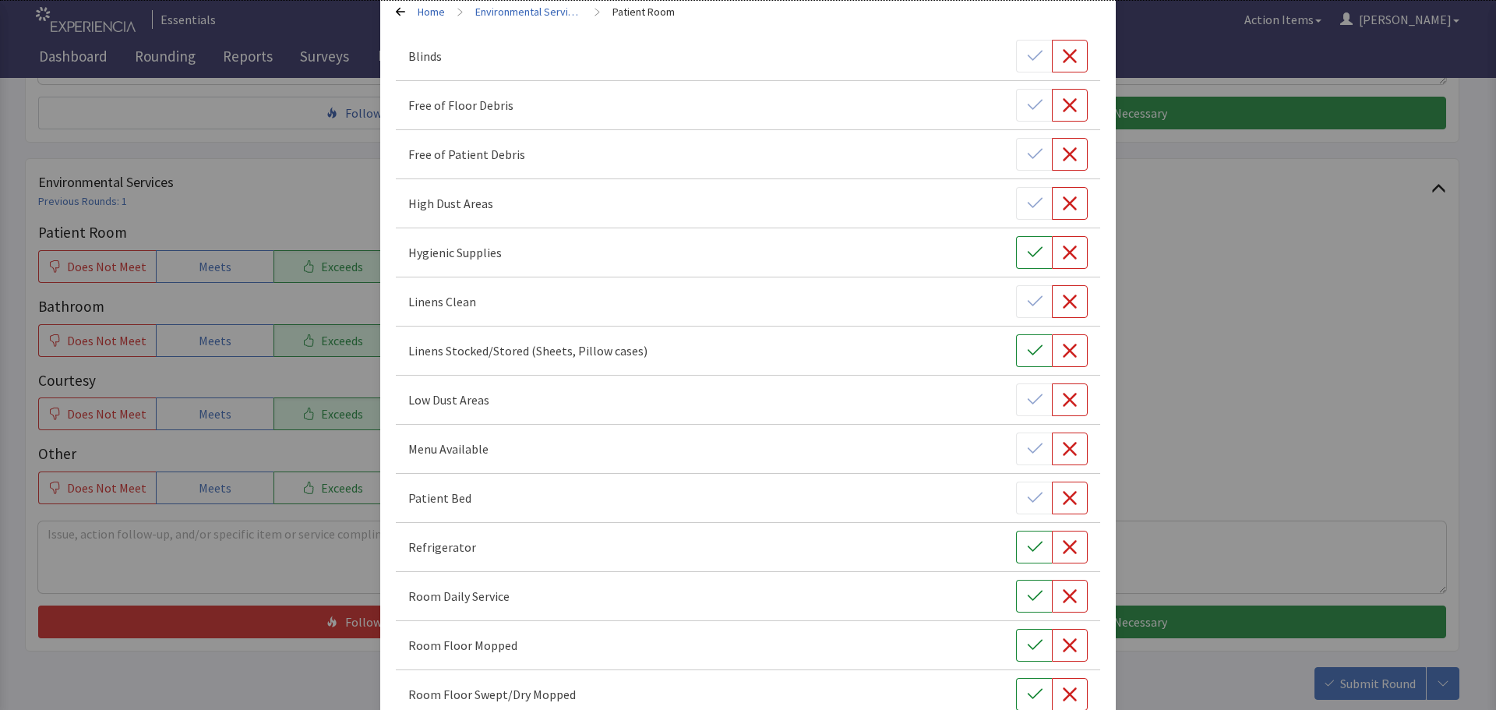
scroll to position [156, 0]
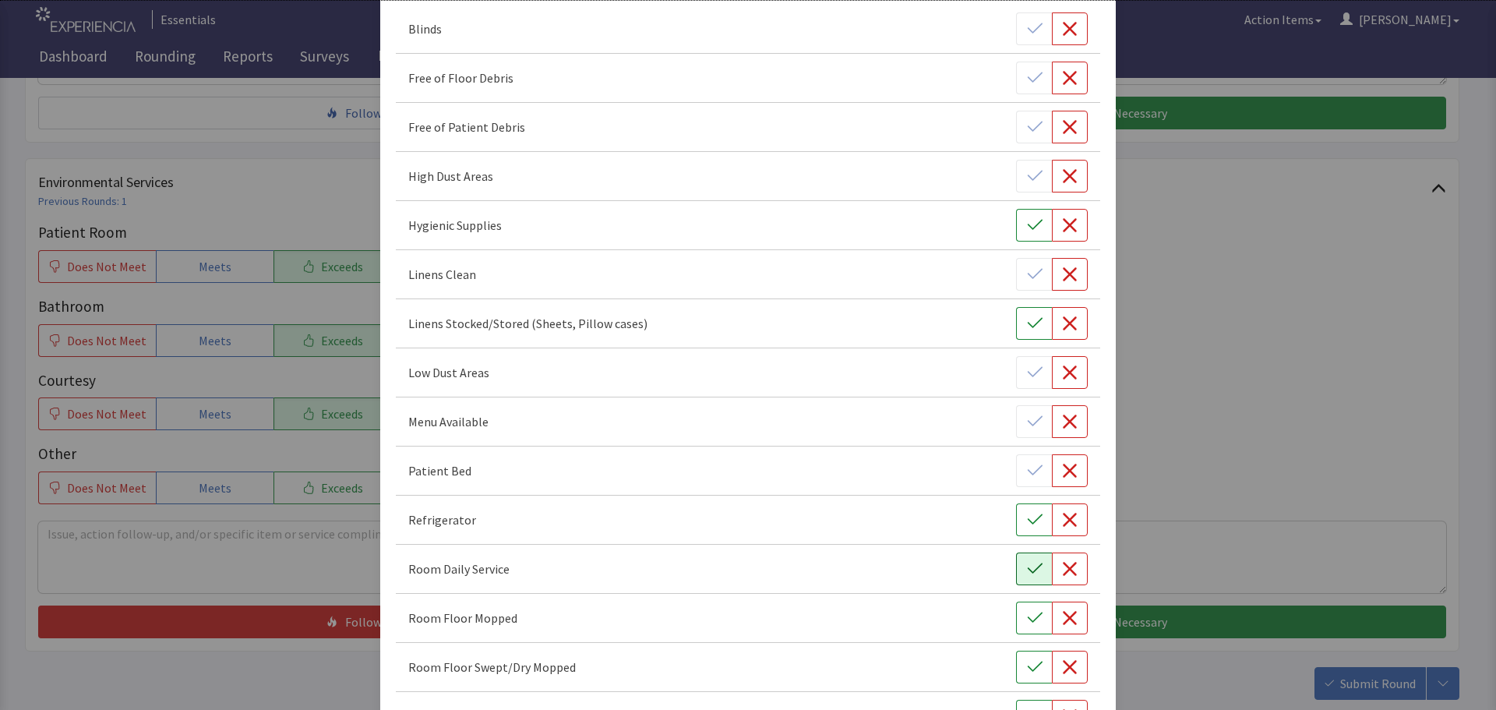
click at [1019, 580] on button "button" at bounding box center [1034, 568] width 36 height 33
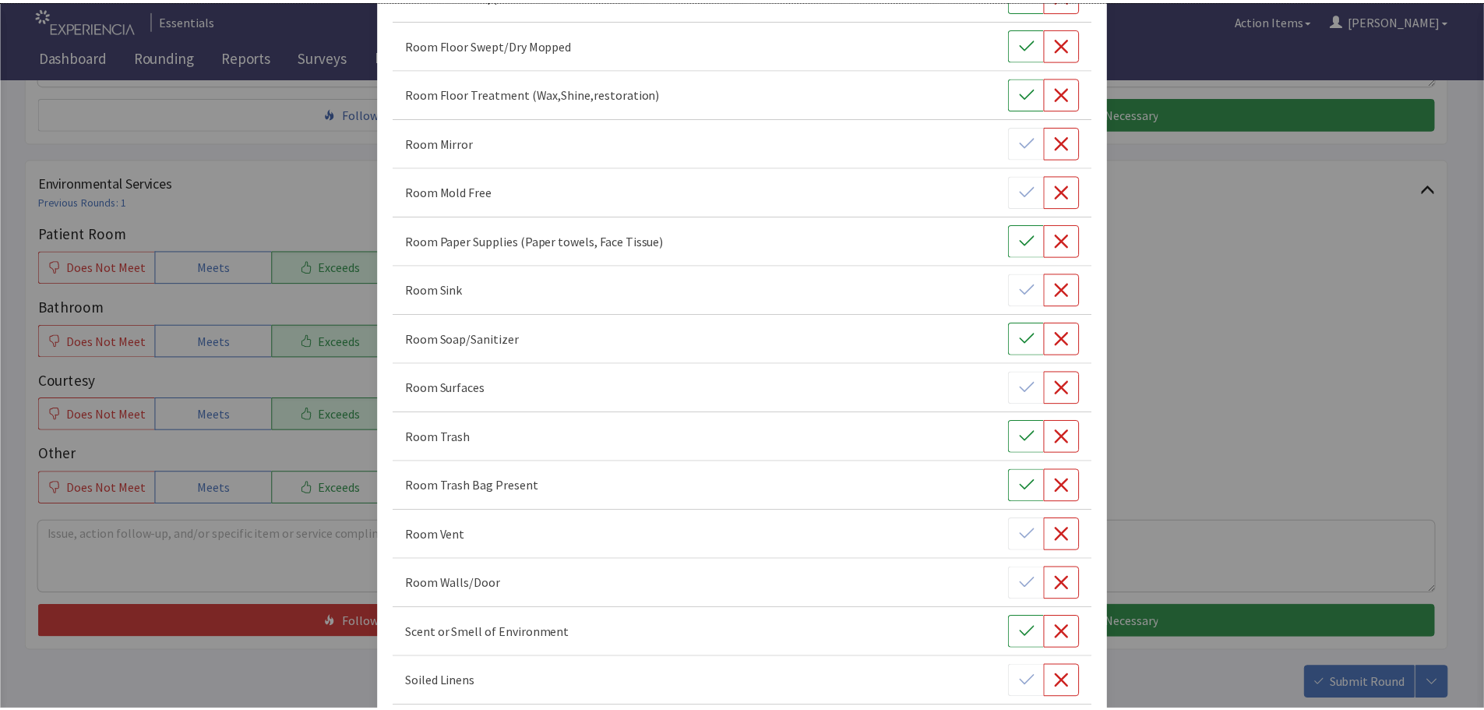
scroll to position [905, 0]
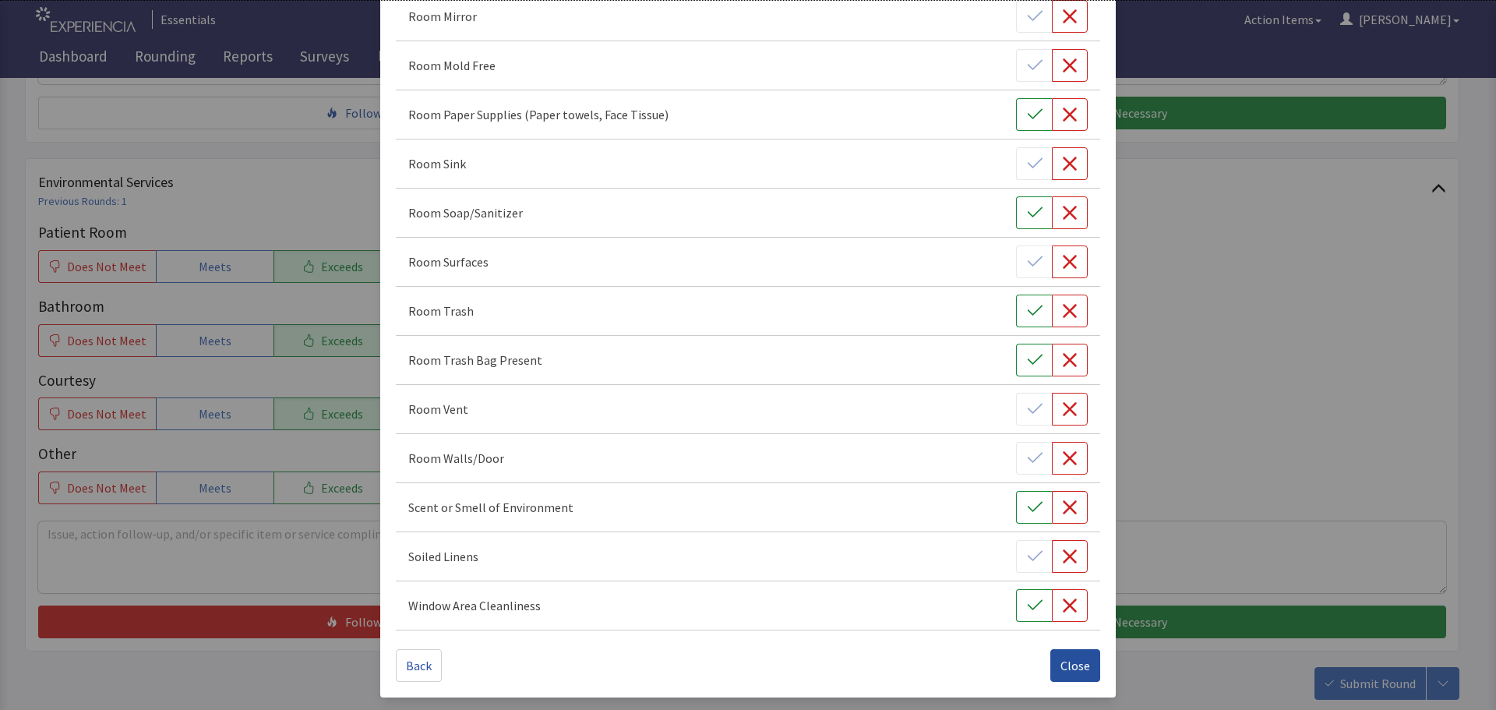
click at [1060, 658] on span "Close" at bounding box center [1075, 665] width 30 height 19
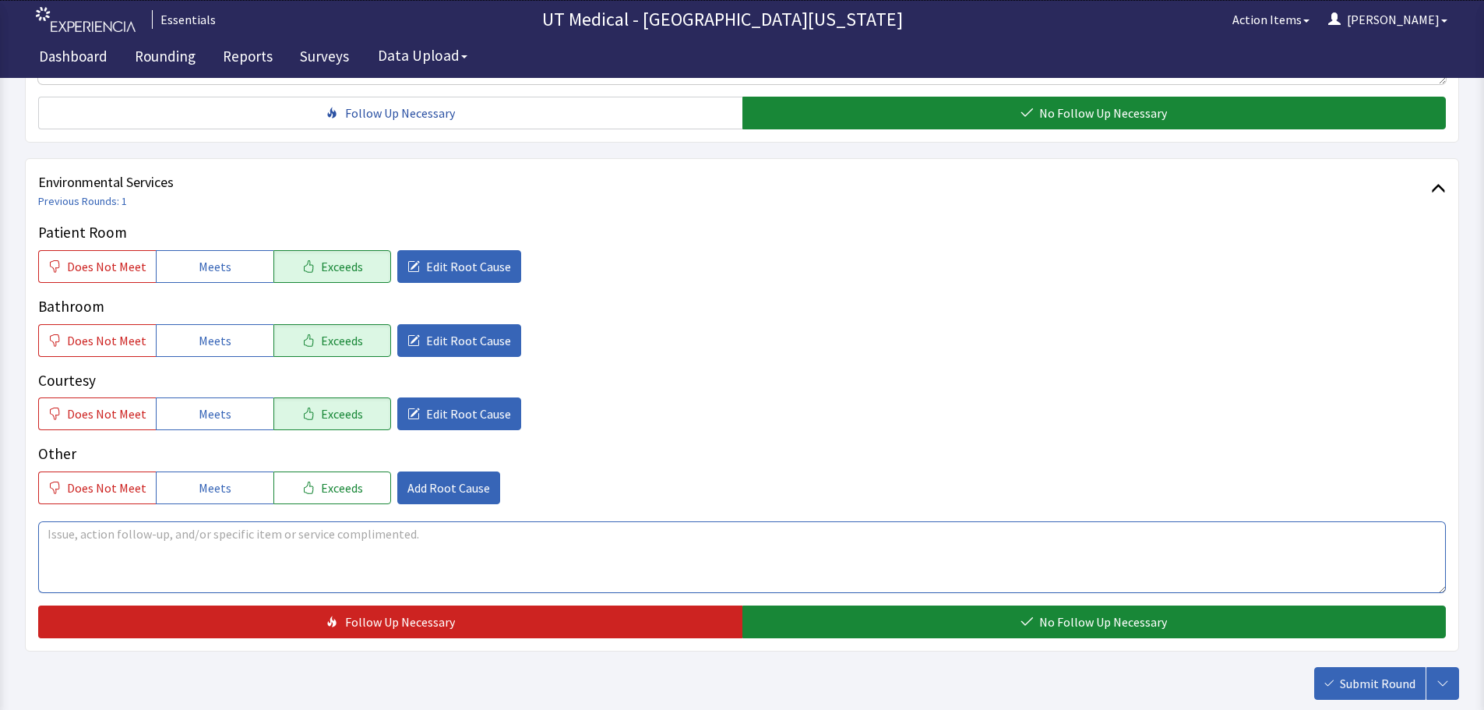
click at [462, 563] on textarea at bounding box center [742, 557] width 1408 height 72
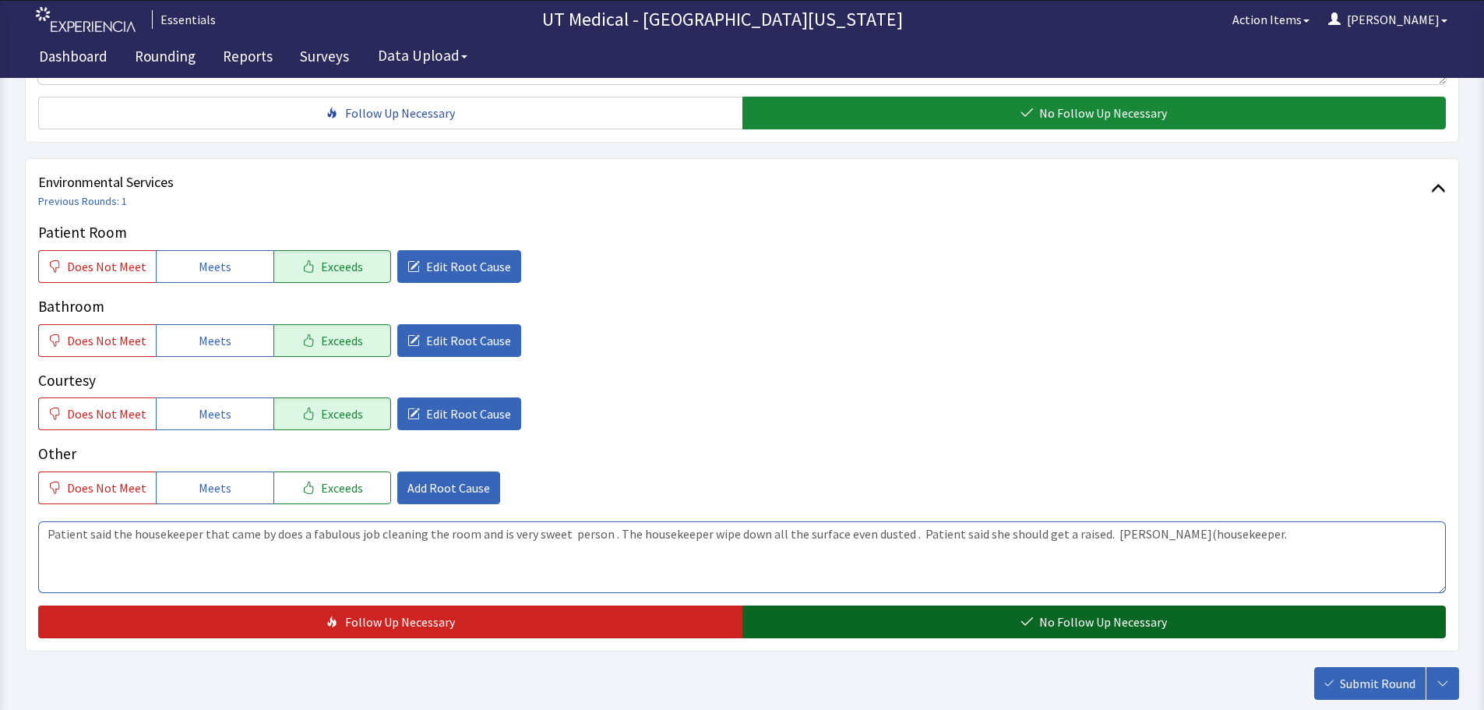
type textarea "Patient said the housekeeper that came by does a fabulous job cleaning the room…"
click at [1050, 621] on span "No Follow Up Necessary" at bounding box center [1103, 621] width 128 height 19
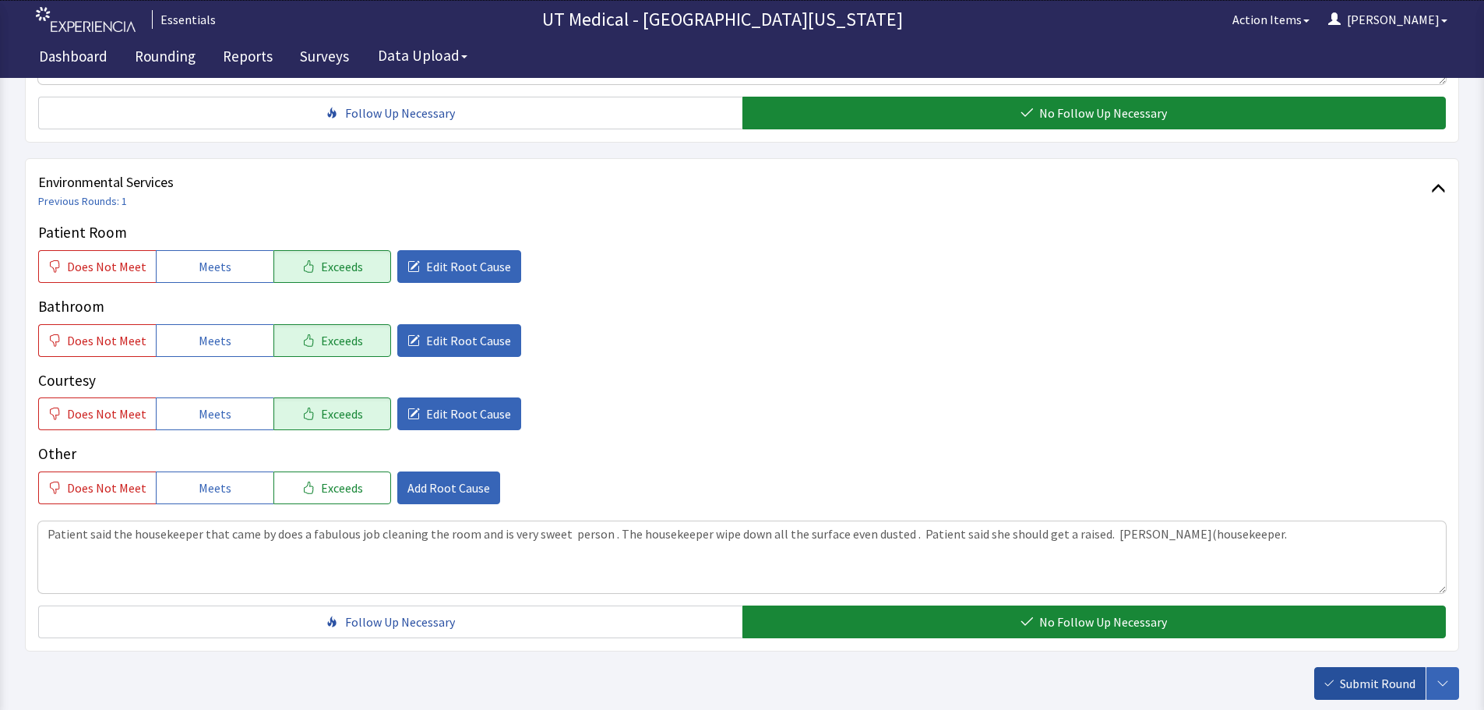
click at [1345, 682] on span "Submit Round" at bounding box center [1378, 683] width 76 height 19
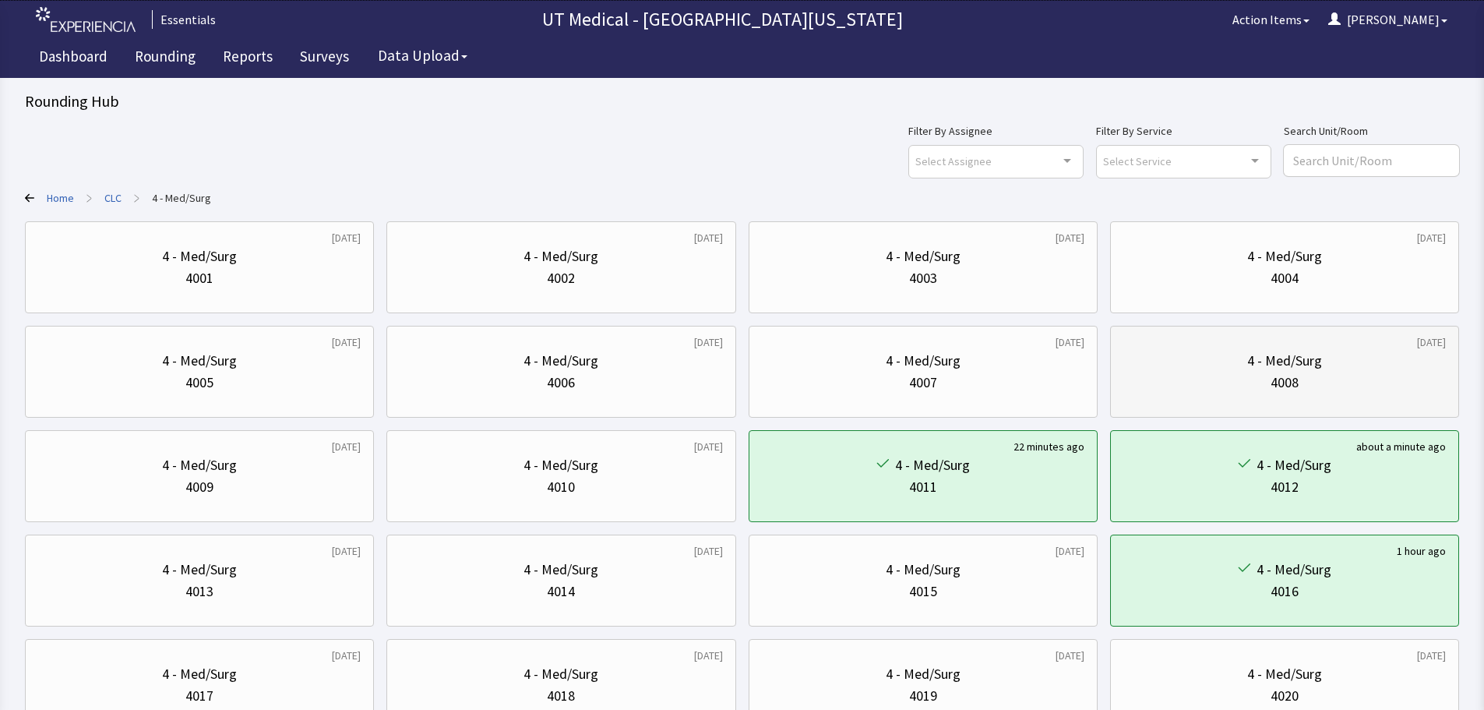
click at [1243, 344] on div "4 - Med/Surg 4008" at bounding box center [1285, 371] width 323 height 75
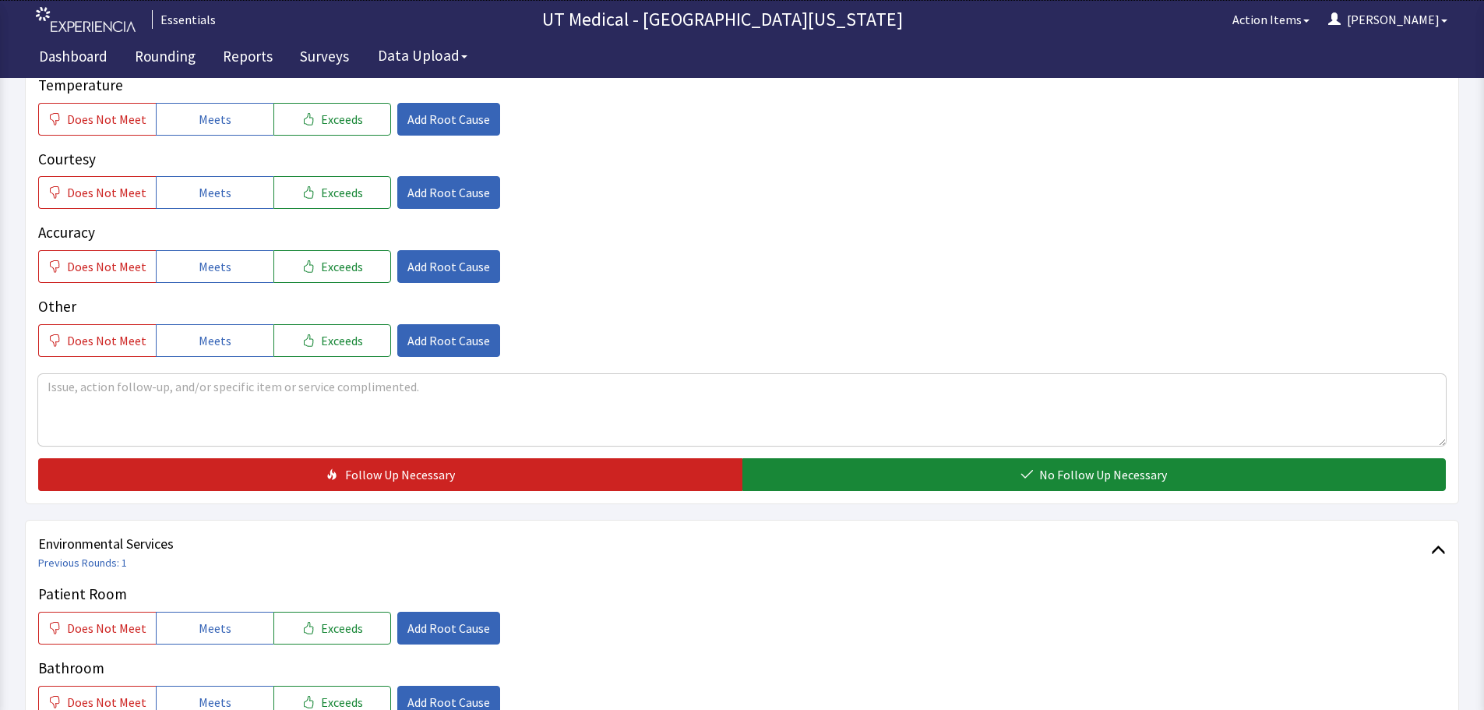
scroll to position [467, 0]
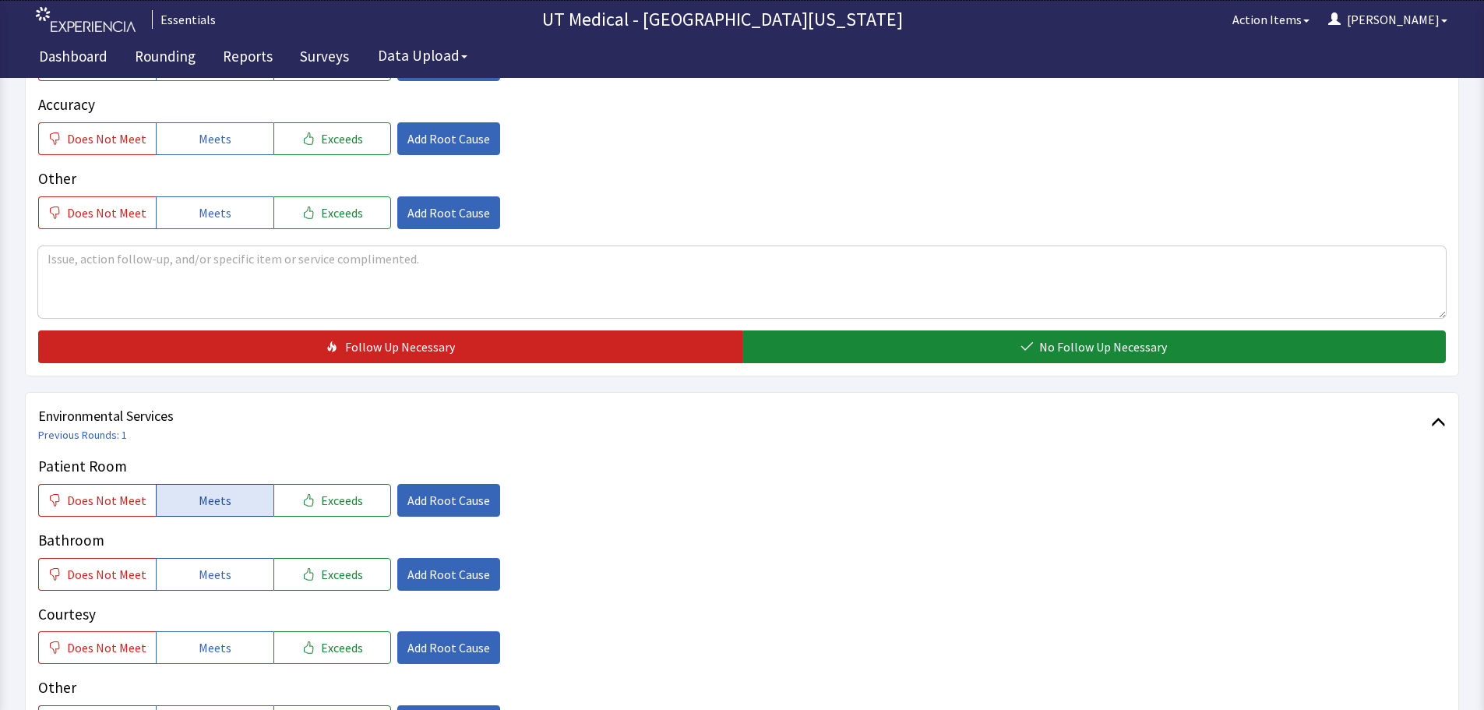
click at [245, 501] on button "Meets" at bounding box center [215, 500] width 118 height 33
click at [232, 578] on button "Meets" at bounding box center [215, 574] width 118 height 33
click at [245, 640] on button "Meets" at bounding box center [215, 647] width 118 height 33
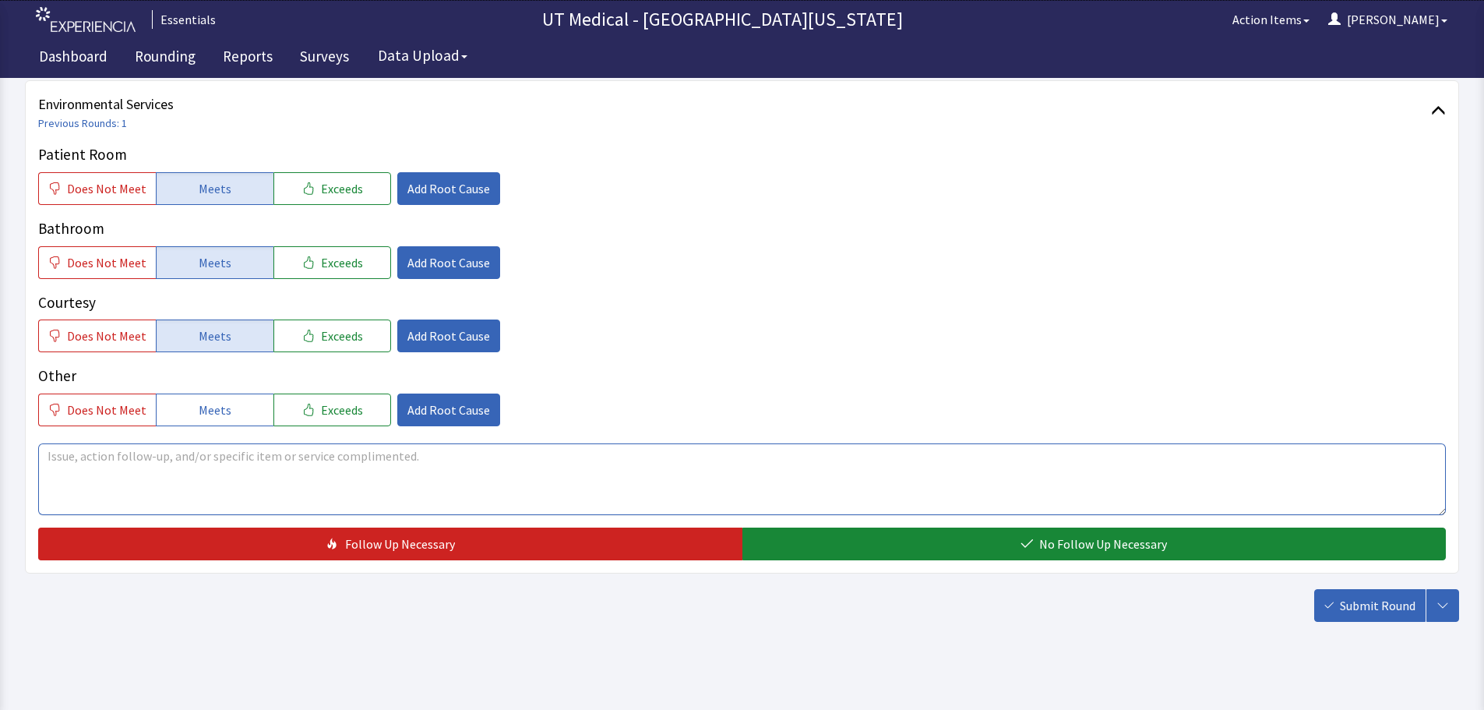
click at [284, 473] on textarea at bounding box center [742, 479] width 1408 height 72
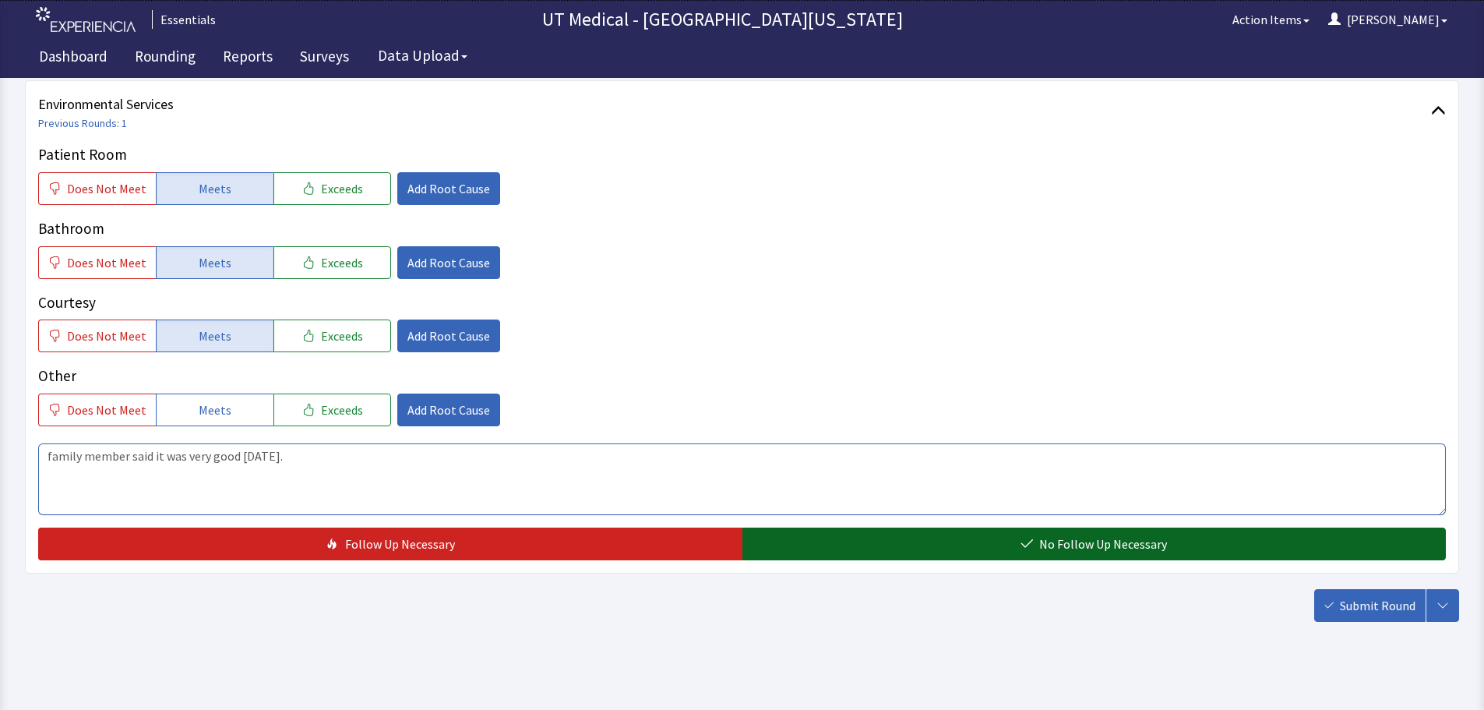
type textarea "family member said it was very good today."
drag, startPoint x: 969, startPoint y: 551, endPoint x: 1165, endPoint y: 558, distance: 196.5
click at [969, 551] on button "No Follow Up Necessary" at bounding box center [1095, 543] width 704 height 33
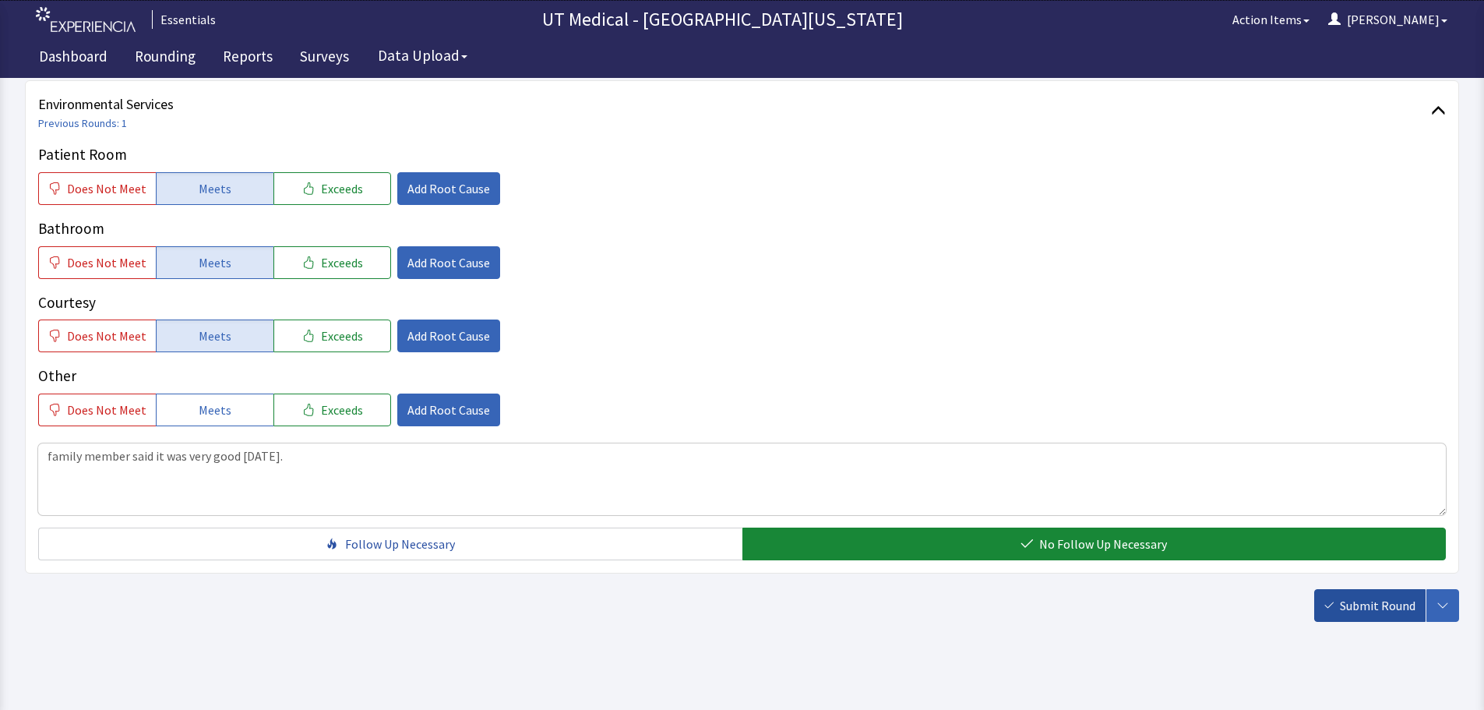
click at [1342, 600] on span "Submit Round" at bounding box center [1378, 605] width 76 height 19
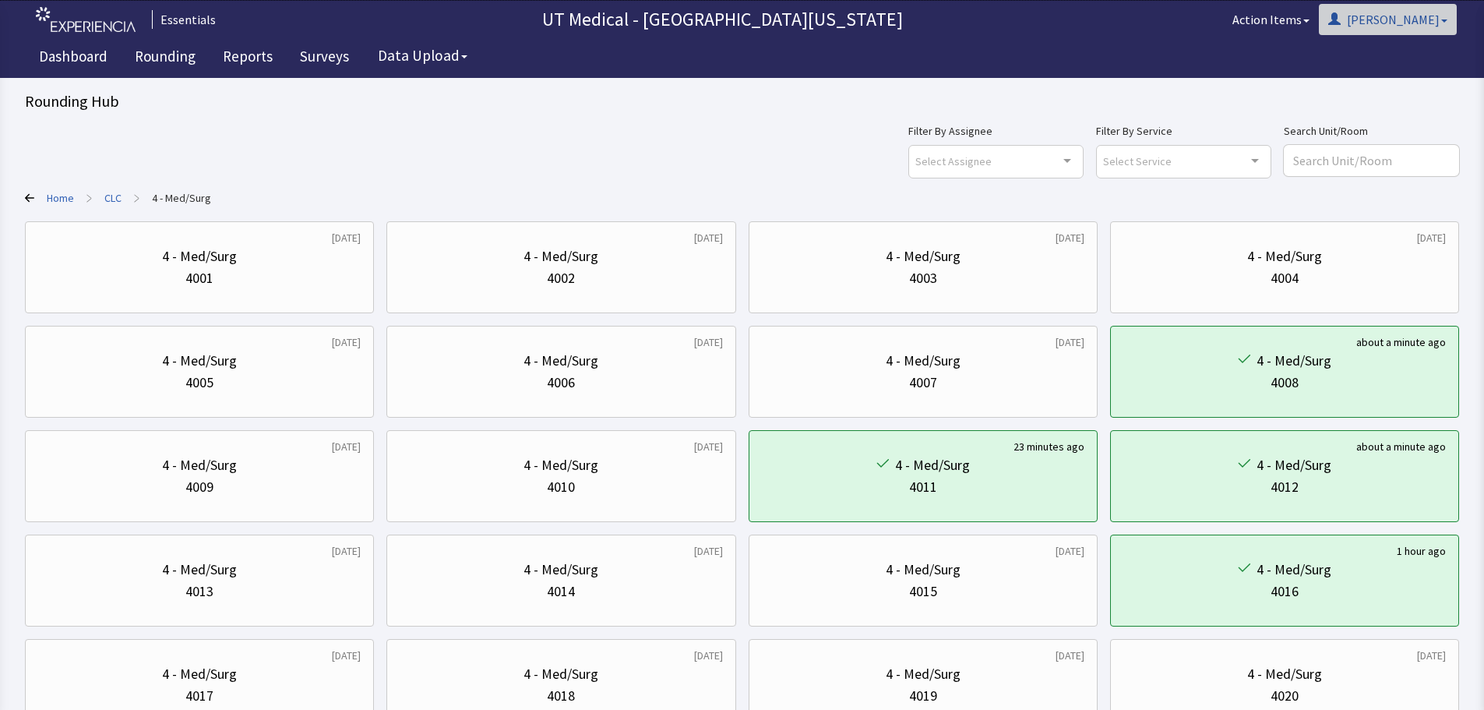
click at [1439, 28] on button "[PERSON_NAME]" at bounding box center [1388, 19] width 138 height 31
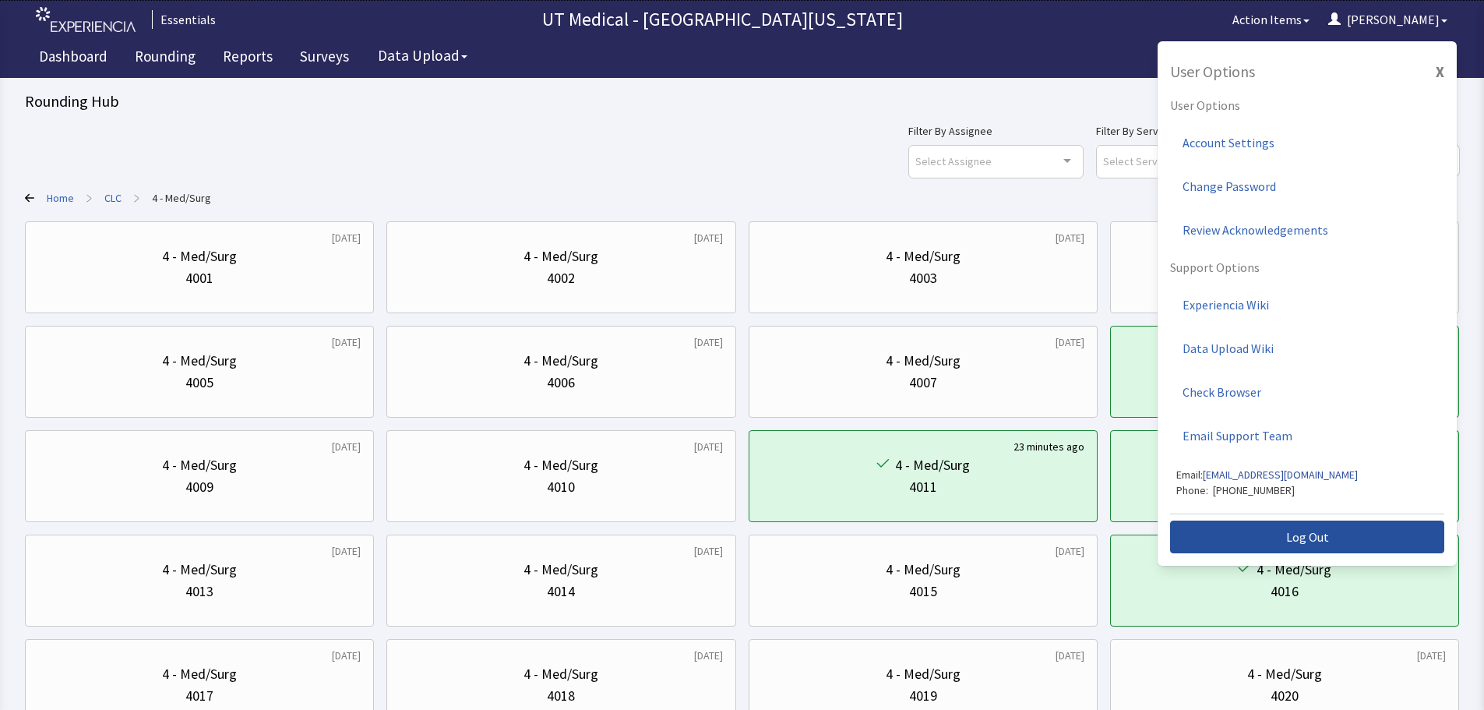
click at [1334, 545] on button "Log Out" at bounding box center [1307, 536] width 274 height 33
